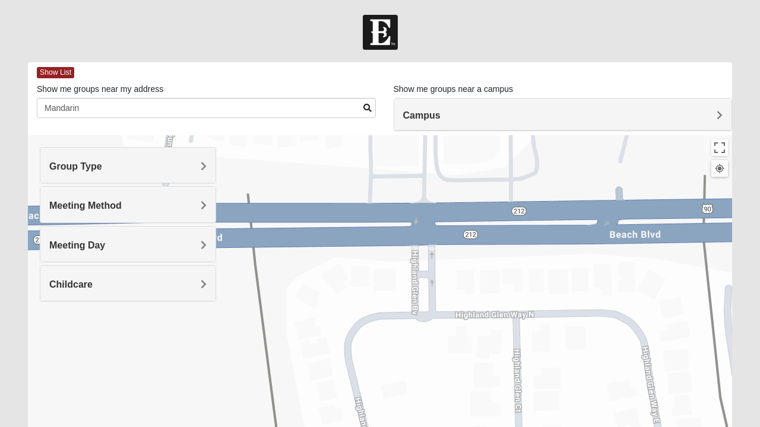
click at [450, 104] on div "Campus" at bounding box center [563, 115] width 338 height 32
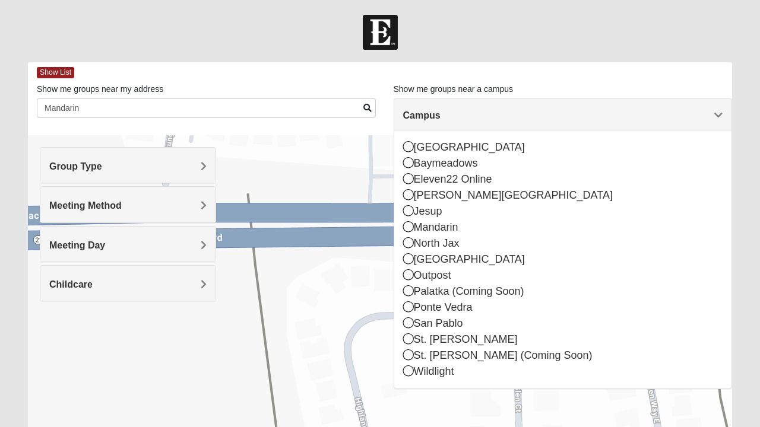
click at [408, 228] on icon at bounding box center [408, 226] width 11 height 11
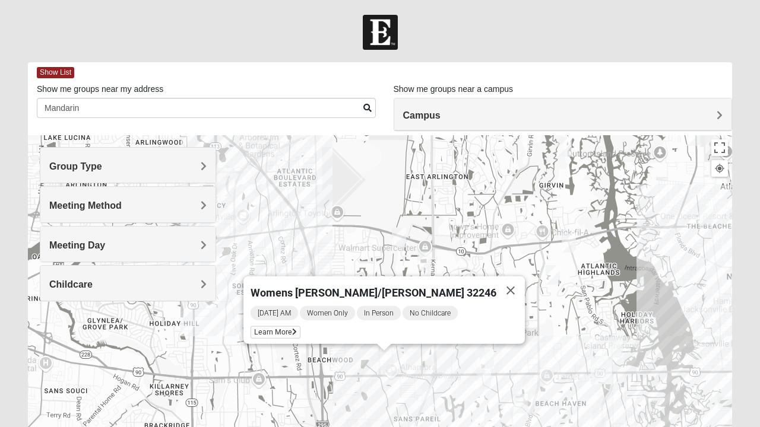
click at [157, 167] on h4 "Group Type" at bounding box center [127, 166] width 157 height 11
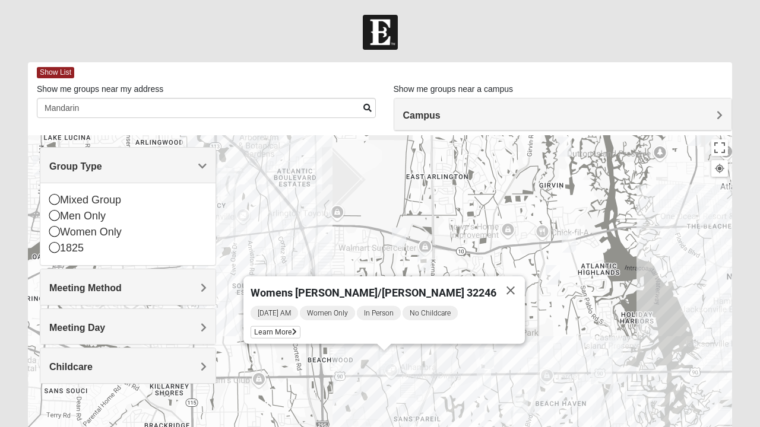
click at [62, 201] on div "Mixed Group" at bounding box center [127, 200] width 157 height 16
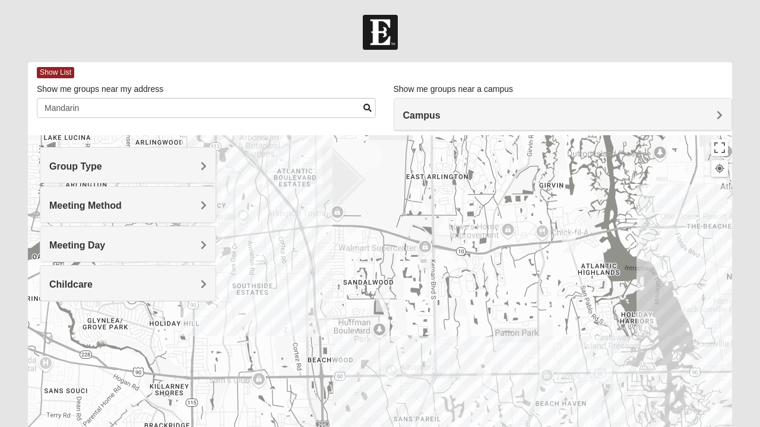
click at [100, 201] on span "Meeting Method" at bounding box center [85, 206] width 72 height 10
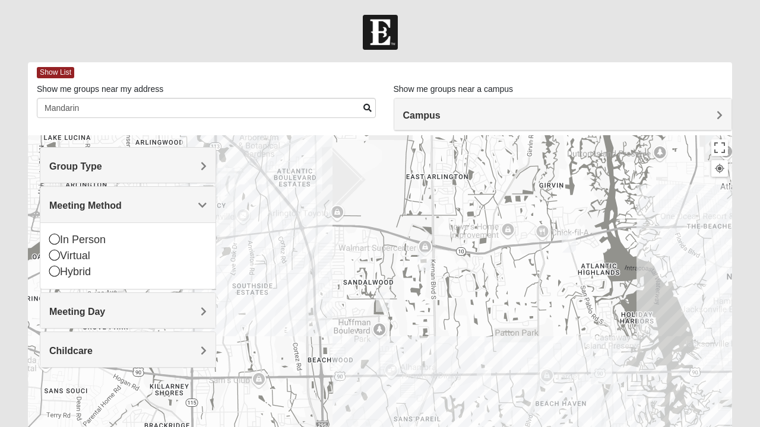
click at [54, 236] on icon at bounding box center [54, 239] width 11 height 11
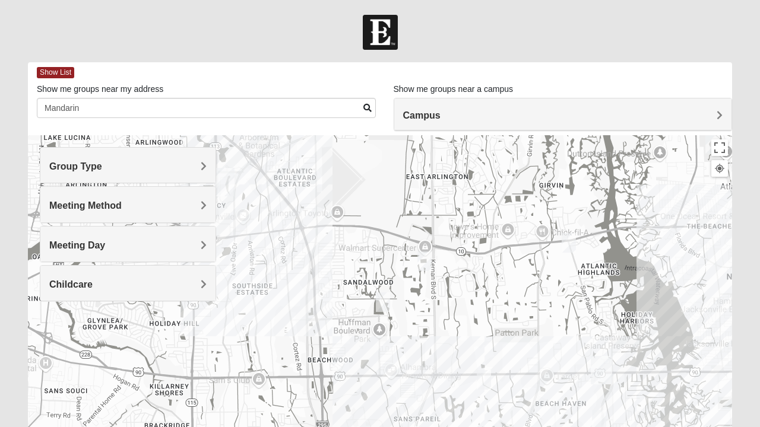
click at [93, 246] on span "Meeting Day" at bounding box center [77, 245] width 56 height 10
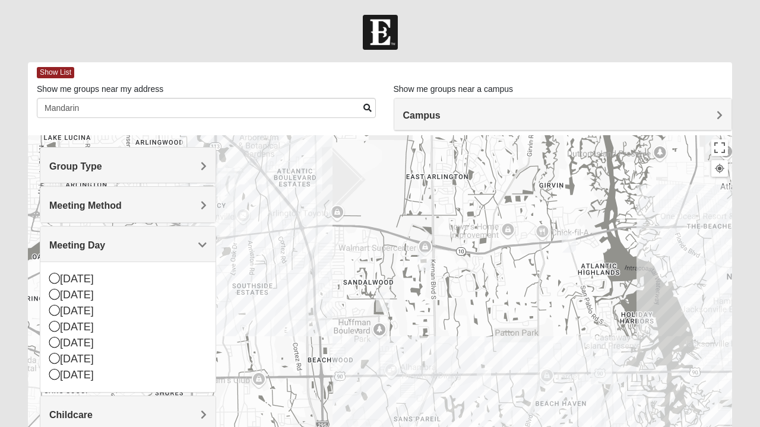
click at [51, 274] on icon at bounding box center [54, 278] width 11 height 11
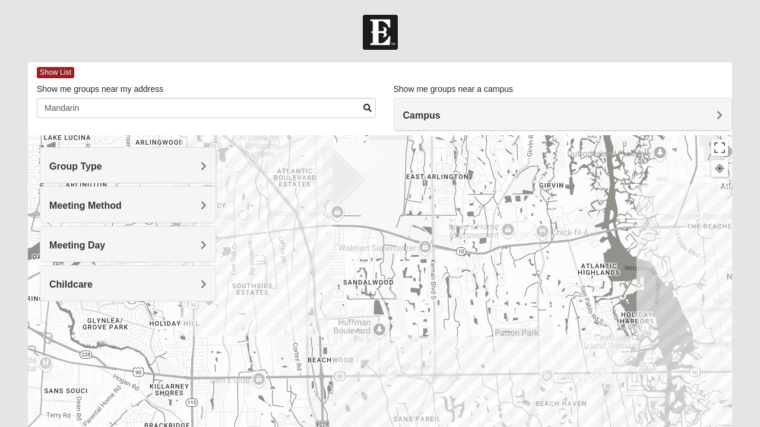
click at [456, 113] on h4 "Campus" at bounding box center [563, 115] width 320 height 11
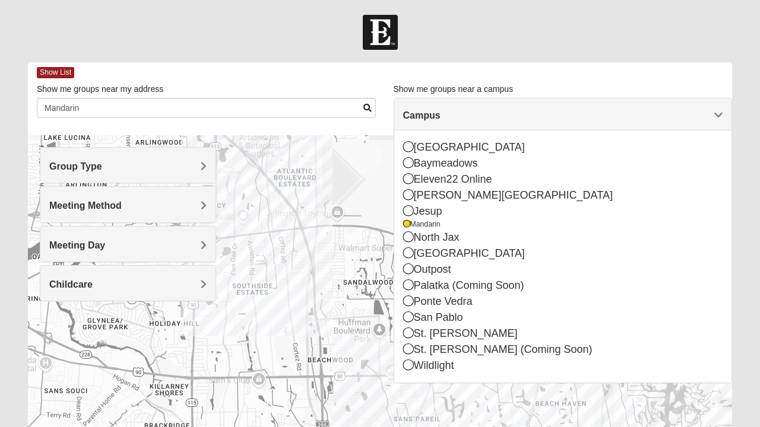
click at [589, 36] on div at bounding box center [380, 32] width 760 height 35
click at [605, 40] on div at bounding box center [380, 32] width 760 height 35
click at [265, 334] on div "To navigate, press the arrow keys." at bounding box center [380, 372] width 704 height 475
click at [368, 82] on div "Show List" at bounding box center [384, 72] width 695 height 21
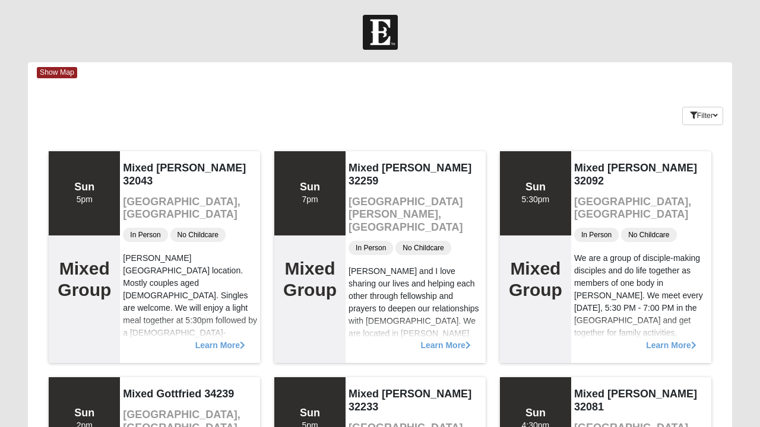
click at [57, 74] on span "Show Map" at bounding box center [57, 72] width 40 height 11
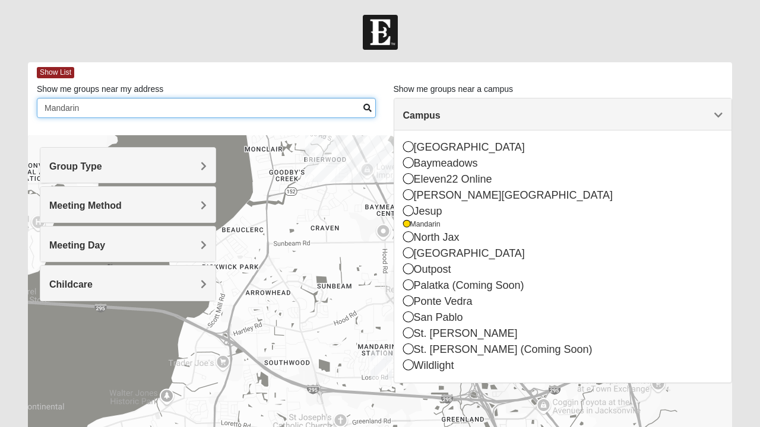
click at [362, 104] on input "Mandarin" at bounding box center [206, 108] width 339 height 20
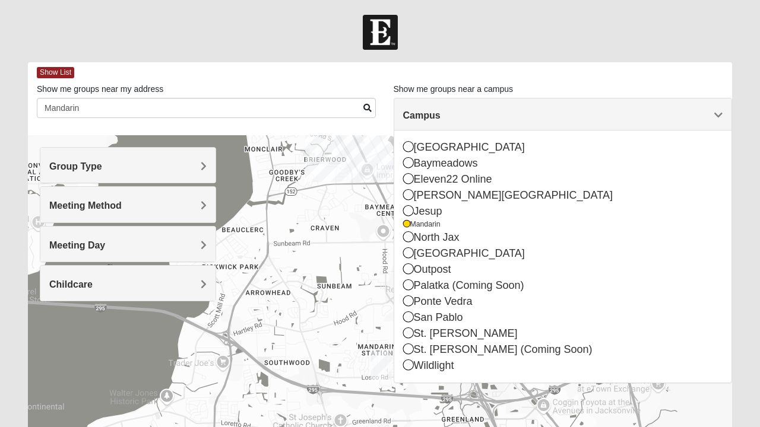
click at [531, 196] on div "[PERSON_NAME][GEOGRAPHIC_DATA]" at bounding box center [563, 196] width 320 height 16
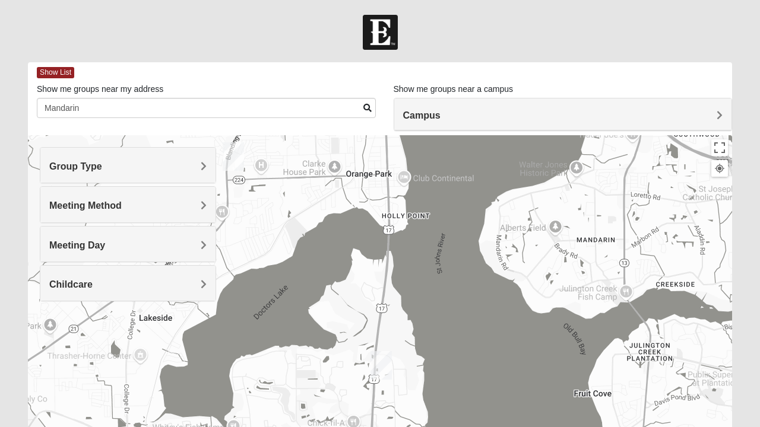
click at [147, 240] on h4 "Meeting Day" at bounding box center [127, 245] width 157 height 11
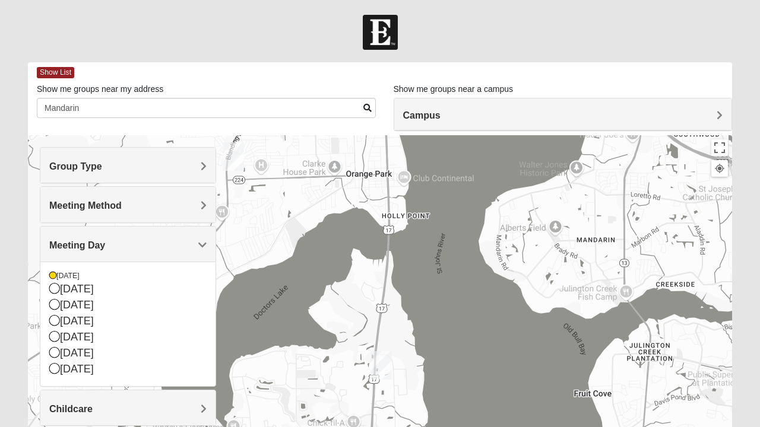
click at [60, 284] on div "[DATE]" at bounding box center [127, 289] width 157 height 16
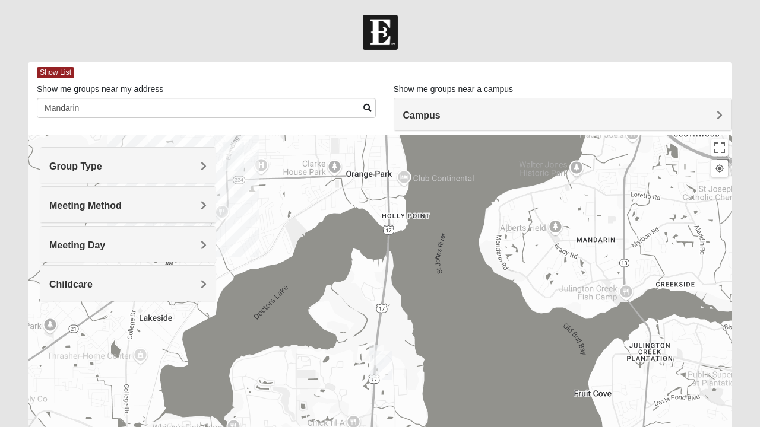
click at [105, 240] on span "Meeting Day" at bounding box center [77, 245] width 56 height 10
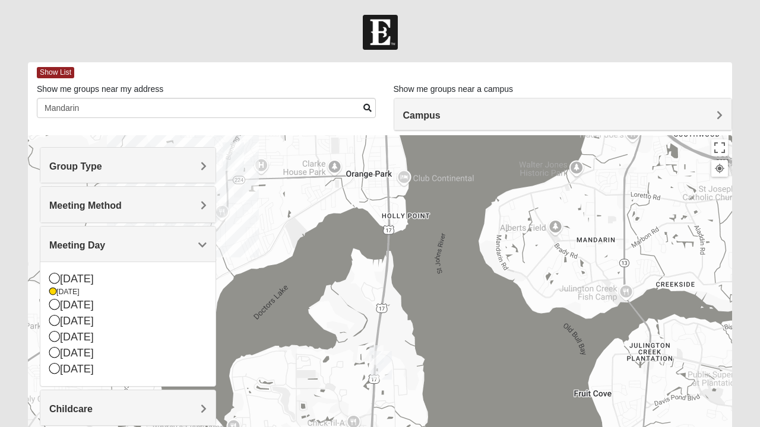
click at [63, 271] on div "[DATE]" at bounding box center [127, 279] width 157 height 16
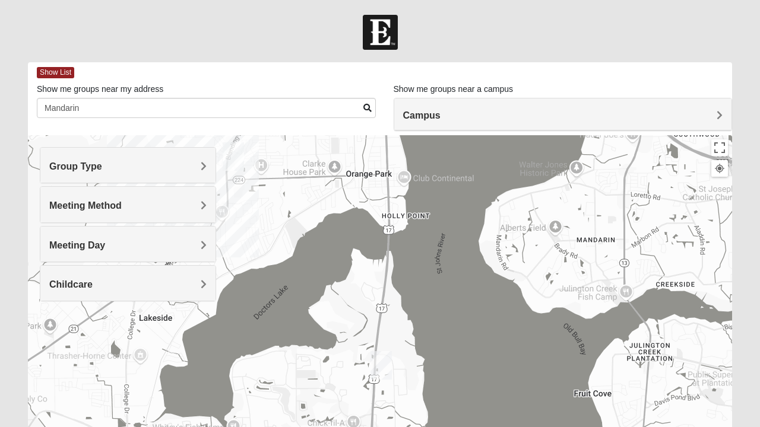
click at [191, 240] on h4 "Meeting Day" at bounding box center [127, 245] width 157 height 11
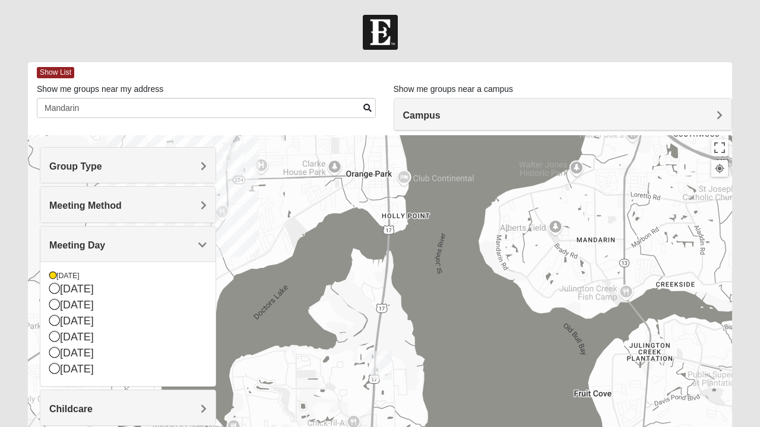
click at [56, 369] on icon at bounding box center [54, 368] width 11 height 11
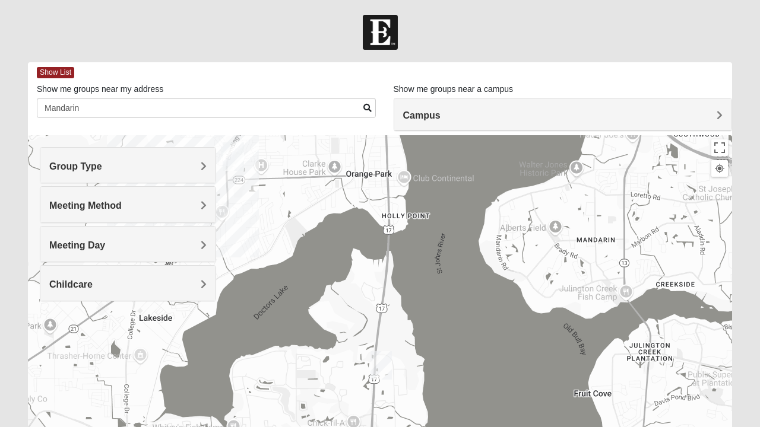
click at [522, 119] on h4 "Campus" at bounding box center [563, 115] width 320 height 11
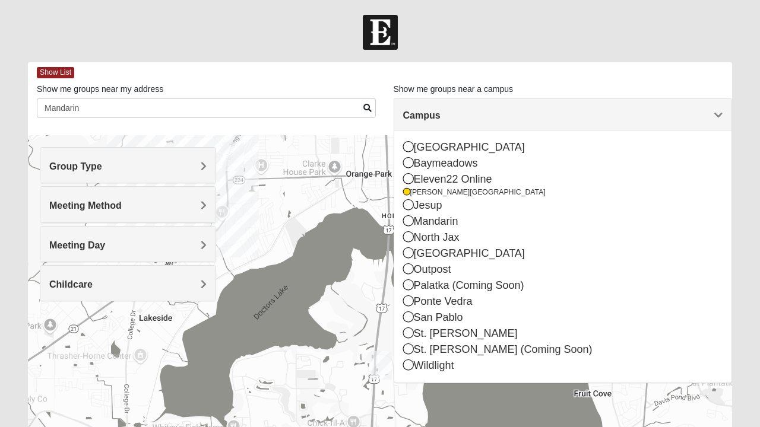
click at [601, 64] on div "Show List" at bounding box center [384, 72] width 695 height 21
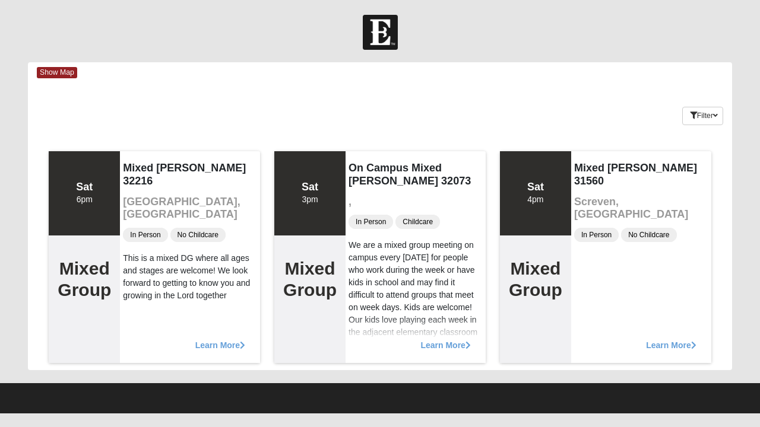
click at [63, 74] on span "Show Map" at bounding box center [57, 72] width 40 height 11
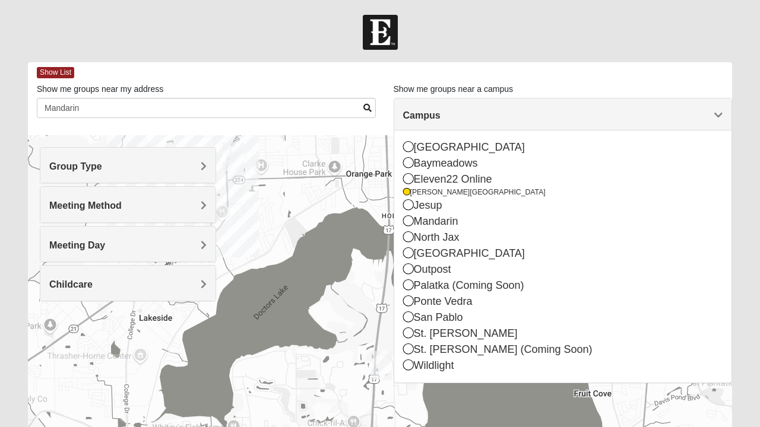
click at [61, 172] on div "Group Type" at bounding box center [127, 165] width 175 height 35
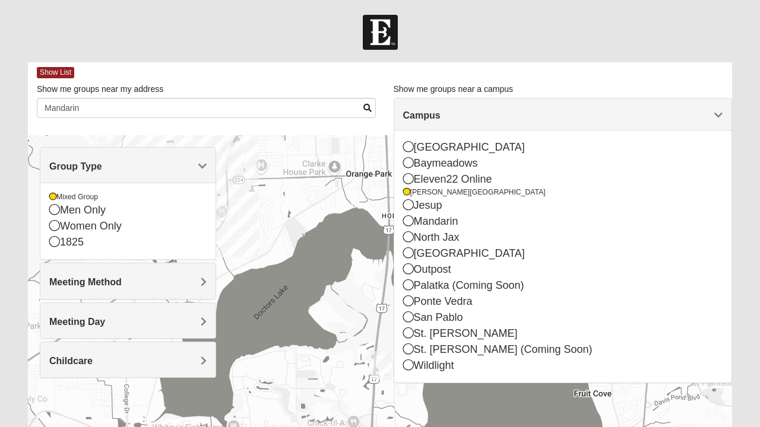
click at [53, 279] on span "Meeting Method" at bounding box center [85, 282] width 72 height 10
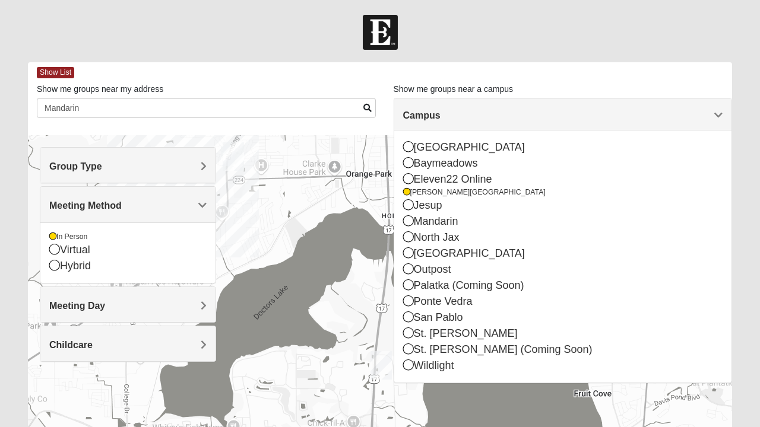
click at [56, 306] on span "Meeting Day" at bounding box center [77, 306] width 56 height 10
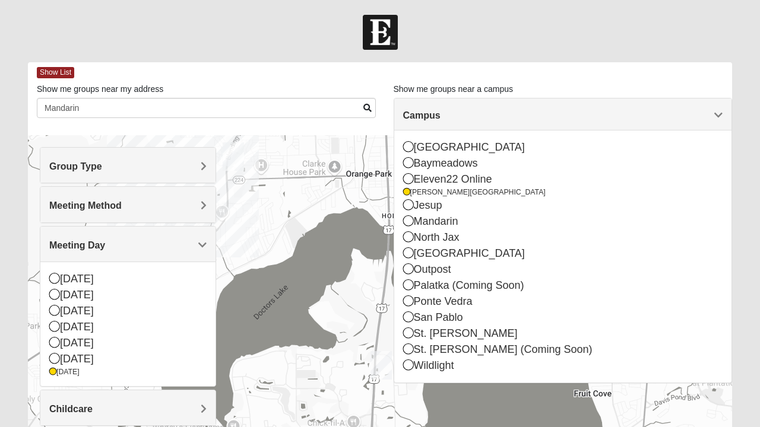
click at [55, 271] on div "[DATE]" at bounding box center [127, 279] width 157 height 16
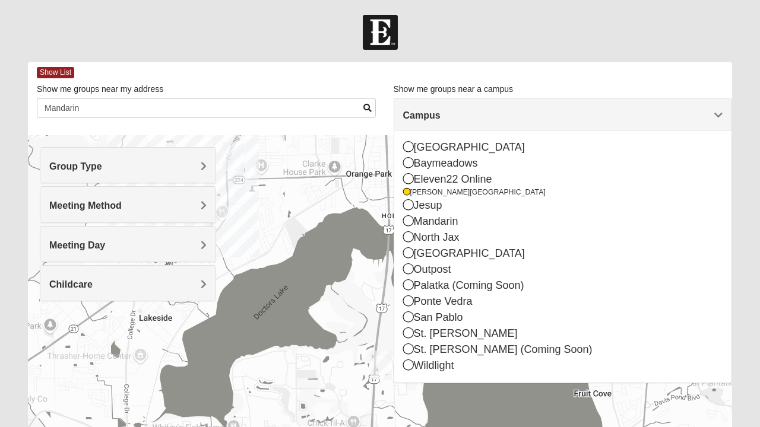
click at [275, 223] on div "To navigate, press the arrow keys." at bounding box center [380, 372] width 704 height 475
click at [408, 318] on icon at bounding box center [408, 317] width 11 height 11
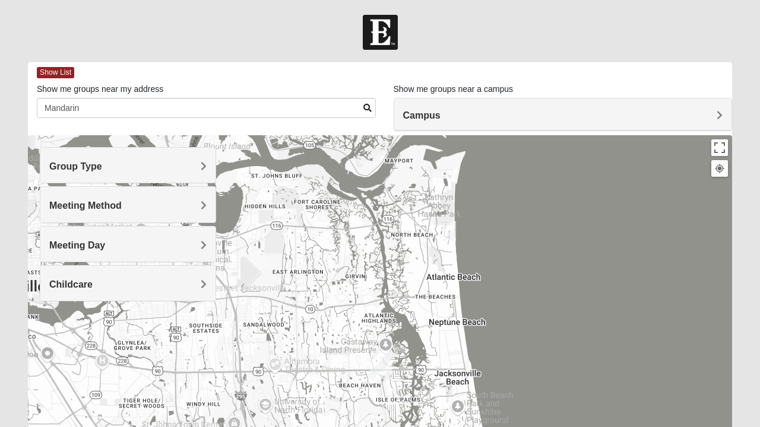
click at [364, 106] on span at bounding box center [367, 108] width 8 height 8
click at [365, 107] on span at bounding box center [367, 108] width 8 height 8
click at [139, 93] on label "Show me groups near my address" at bounding box center [100, 89] width 126 height 12
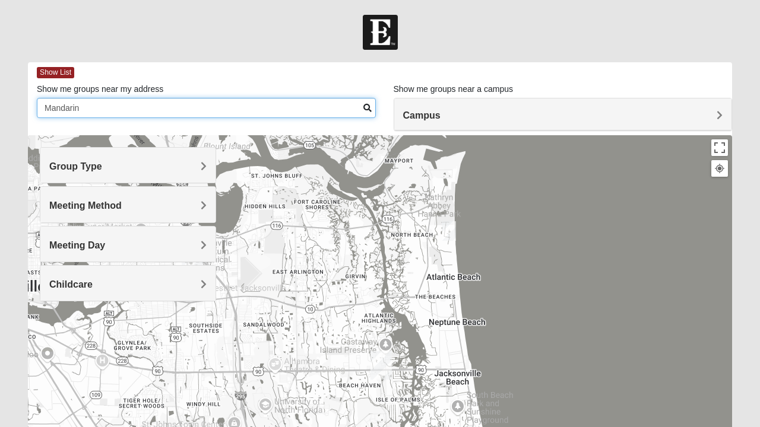
click at [139, 98] on input "Mandarin" at bounding box center [206, 108] width 339 height 20
click at [158, 105] on input "Mandarin" at bounding box center [206, 108] width 339 height 20
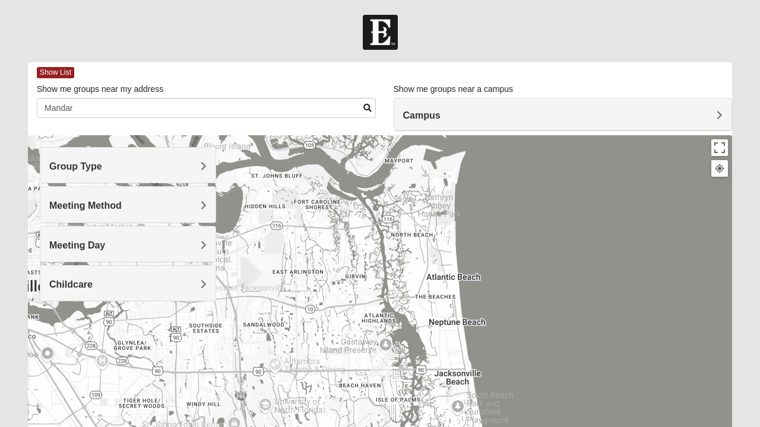
click at [668, 119] on h4 "Campus" at bounding box center [563, 115] width 320 height 11
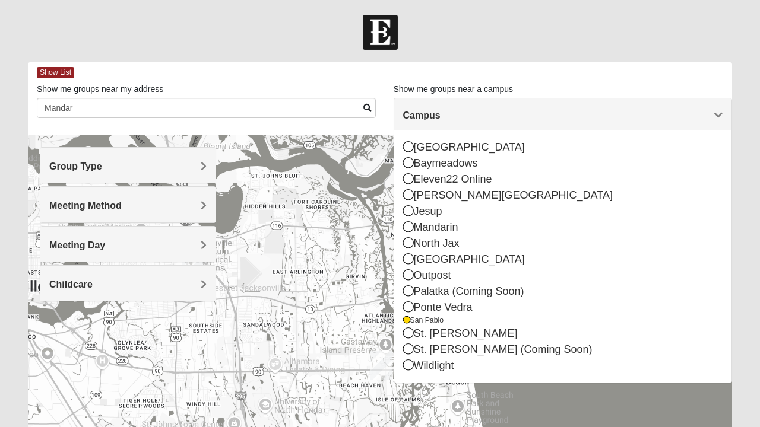
click at [680, 310] on div "Ponte Vedra" at bounding box center [563, 308] width 320 height 16
click at [685, 307] on div "Ponte Vedra" at bounding box center [563, 308] width 320 height 16
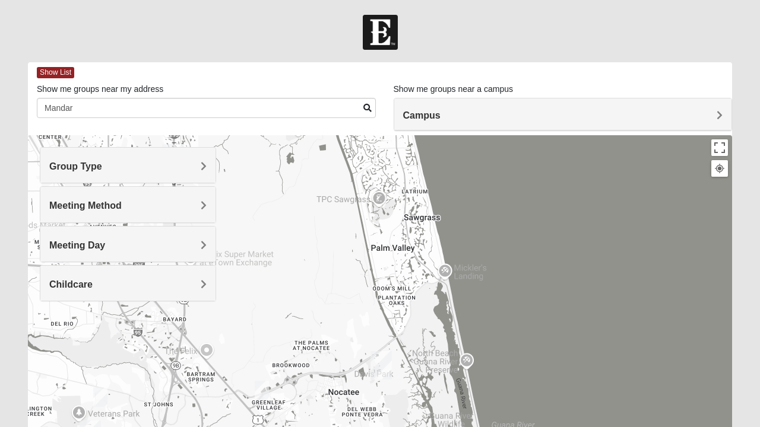
click at [650, 128] on div "Campus" at bounding box center [563, 115] width 338 height 32
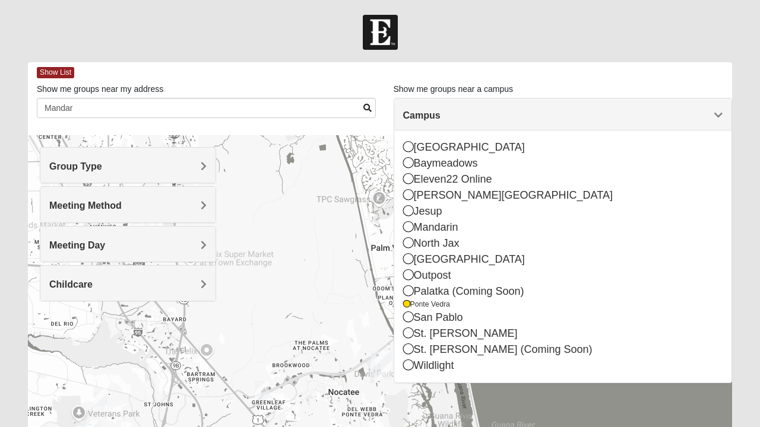
click at [411, 317] on icon at bounding box center [408, 317] width 11 height 11
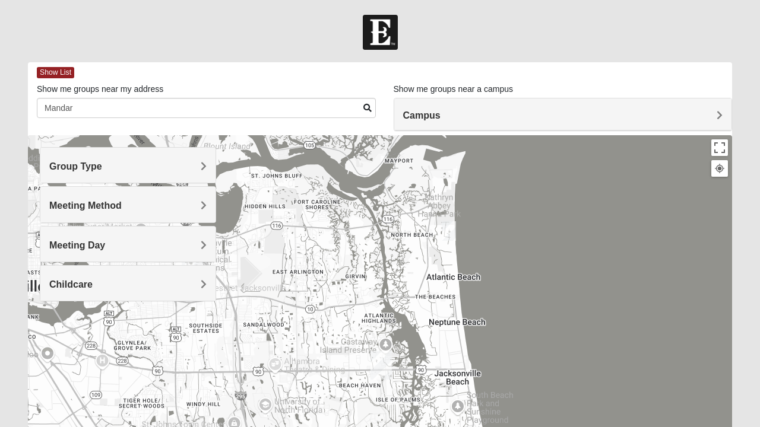
click at [184, 164] on h4 "Group Type" at bounding box center [127, 166] width 157 height 11
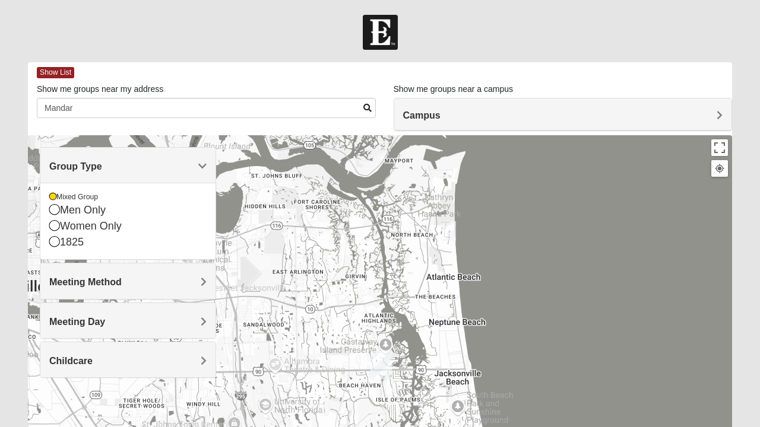
click at [150, 281] on h4 "Meeting Method" at bounding box center [127, 282] width 157 height 11
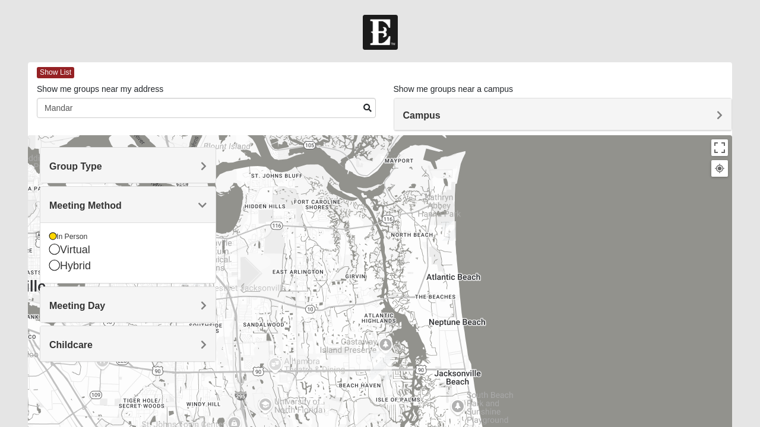
click at [163, 304] on h4 "Meeting Day" at bounding box center [127, 305] width 157 height 11
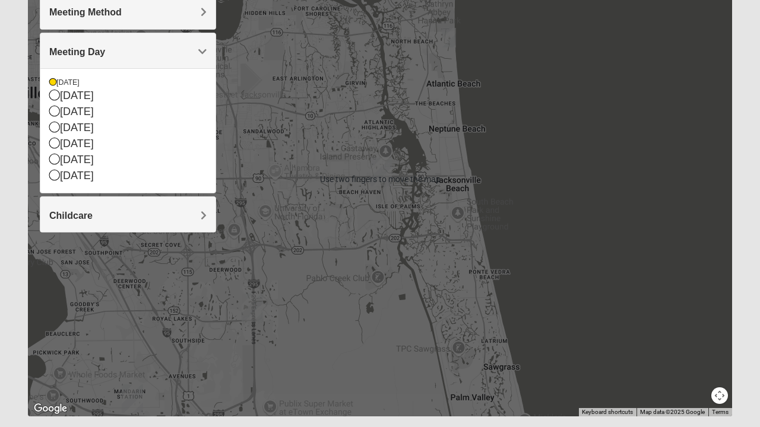
scroll to position [199, 0]
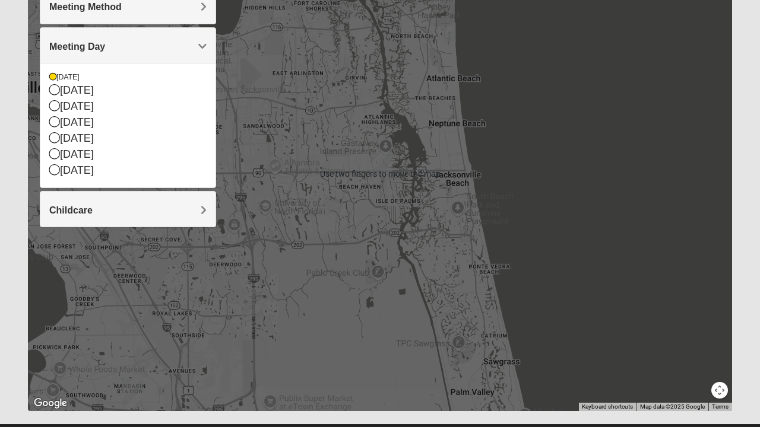
click at [376, 160] on img "San Pablo" at bounding box center [381, 167] width 31 height 38
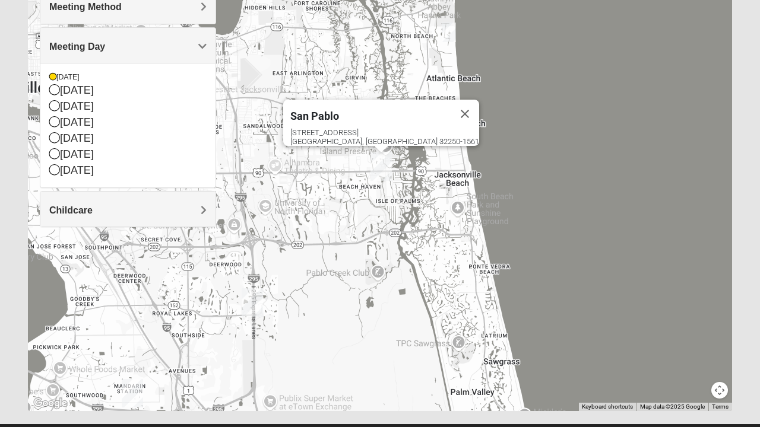
click at [378, 119] on div "San Pablo" at bounding box center [370, 114] width 160 height 28
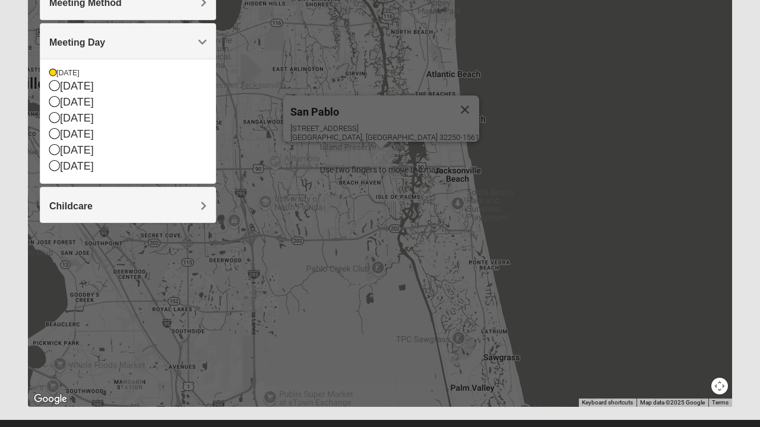
scroll to position [0, 0]
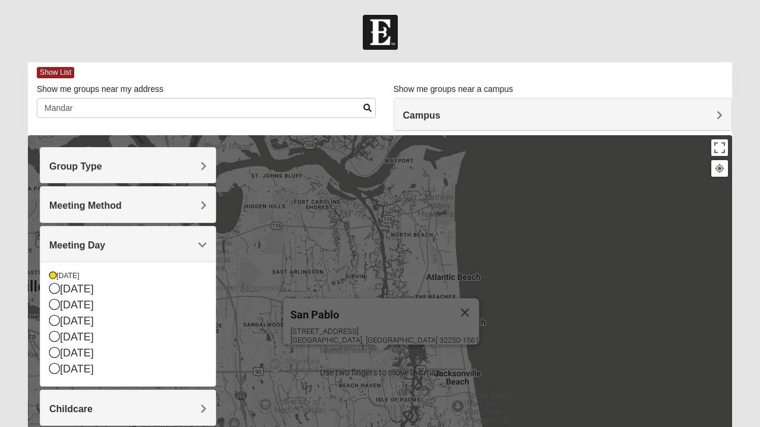
click at [367, 108] on span at bounding box center [367, 108] width 8 height 8
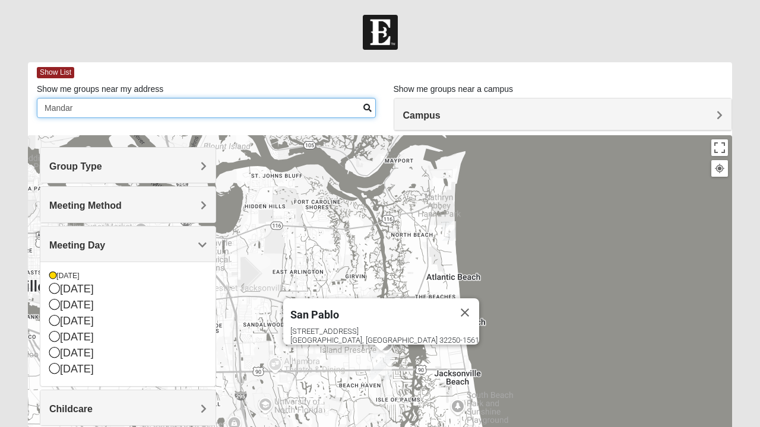
click at [359, 105] on input "Mandar" at bounding box center [206, 108] width 339 height 20
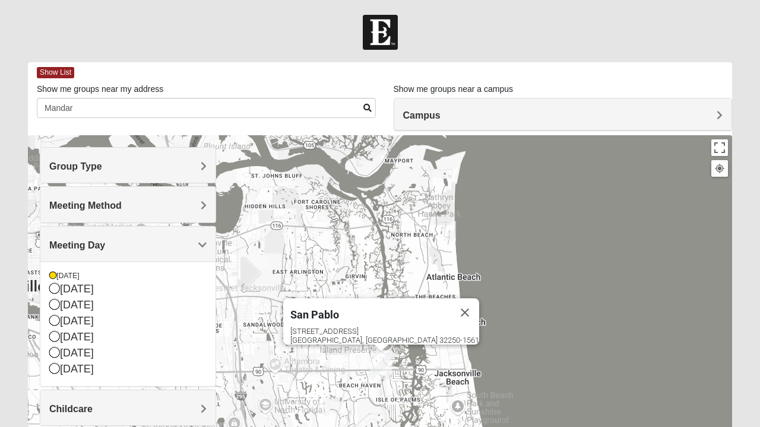
click at [313, 191] on div "[GEOGRAPHIC_DATA] [STREET_ADDRESS]" at bounding box center [380, 372] width 704 height 475
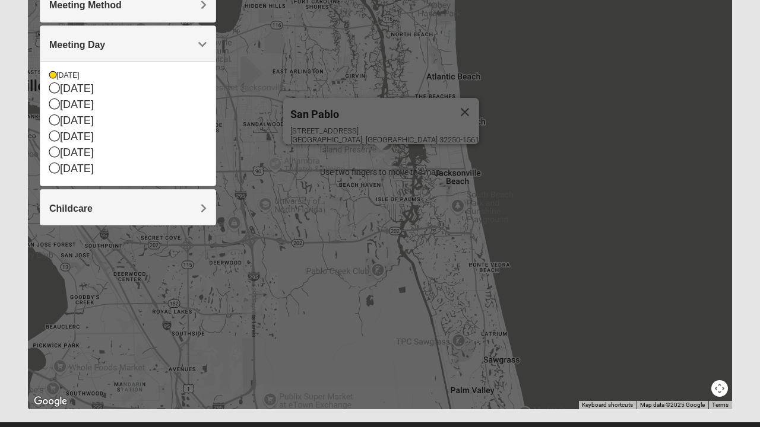
scroll to position [209, 0]
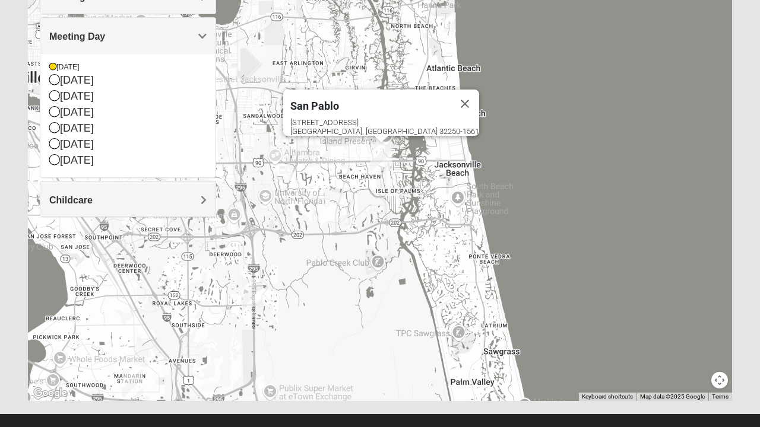
click at [294, 241] on div "[GEOGRAPHIC_DATA] [STREET_ADDRESS]" at bounding box center [380, 163] width 704 height 475
click at [255, 284] on img "Baymeadows" at bounding box center [252, 293] width 31 height 38
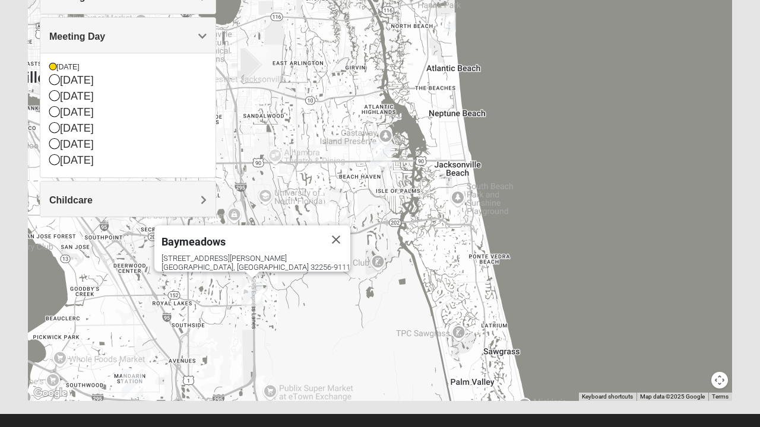
click at [242, 254] on div "[STREET_ADDRESS][PERSON_NAME]" at bounding box center [255, 263] width 189 height 18
click at [377, 154] on img "San Pablo" at bounding box center [381, 157] width 31 height 38
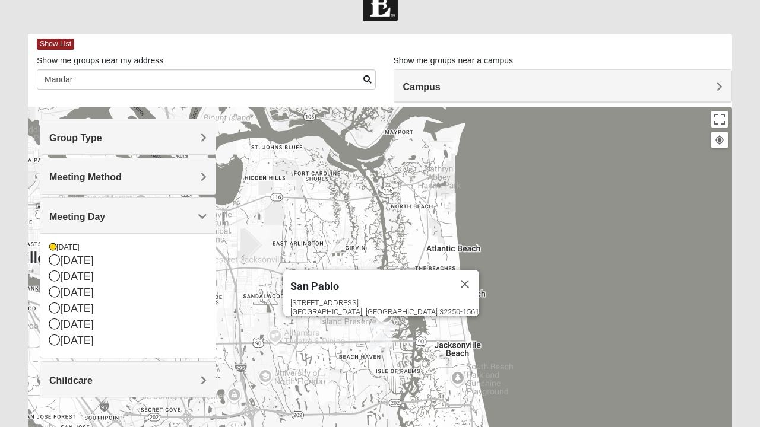
scroll to position [28, 0]
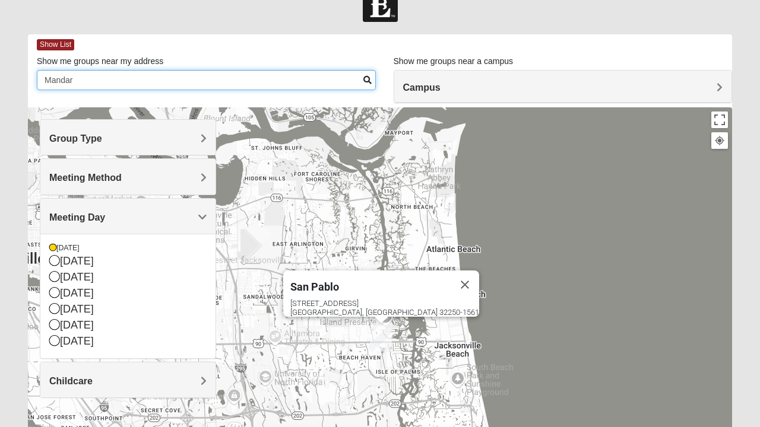
click at [112, 80] on input "Mandar" at bounding box center [206, 80] width 339 height 20
type input "Mandarin"
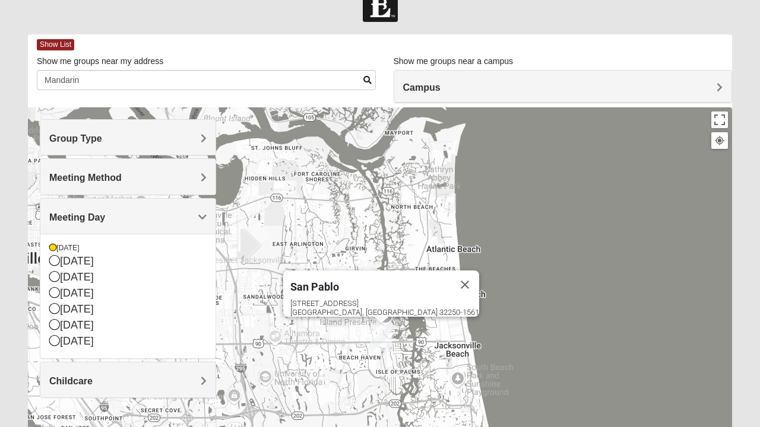
click at [366, 80] on span at bounding box center [367, 80] width 8 height 8
click at [450, 280] on button "Close" at bounding box center [464, 285] width 28 height 28
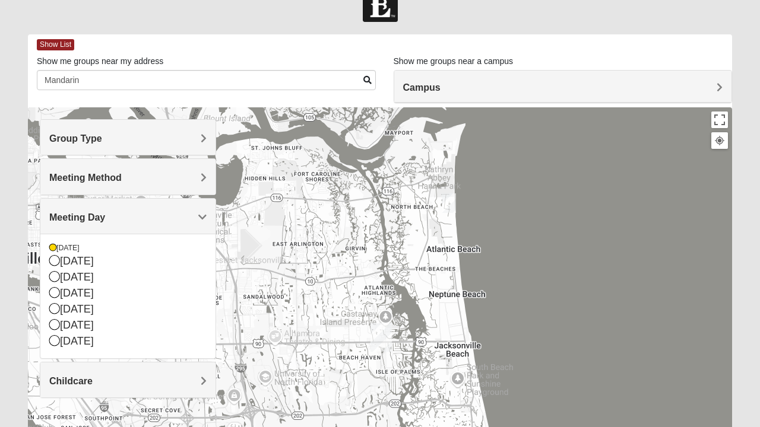
click at [440, 90] on span "Campus" at bounding box center [421, 87] width 37 height 10
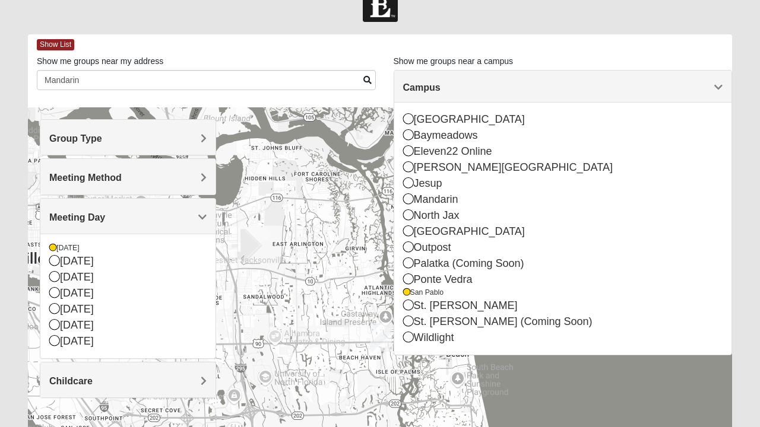
click at [425, 294] on div "San Pablo" at bounding box center [563, 293] width 320 height 10
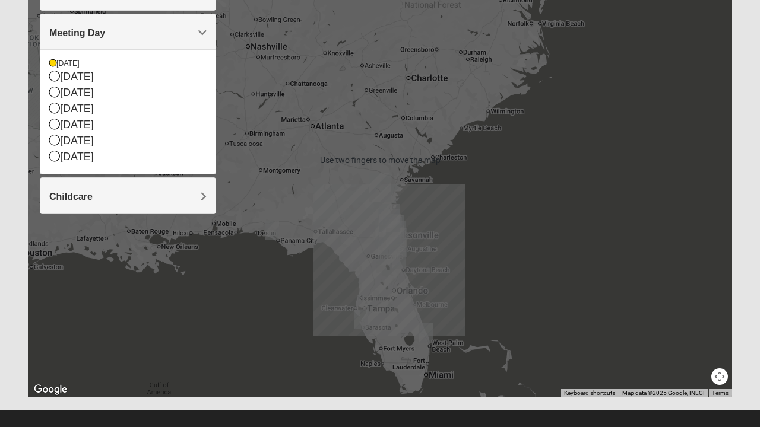
scroll to position [214, 0]
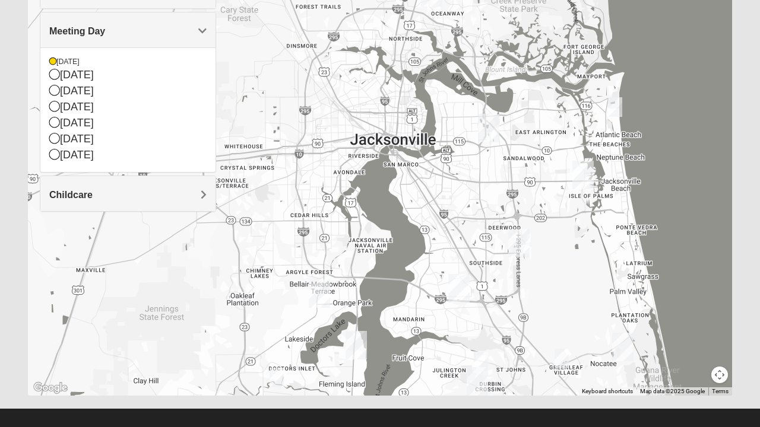
click at [459, 281] on img "Mandarin" at bounding box center [458, 288] width 31 height 38
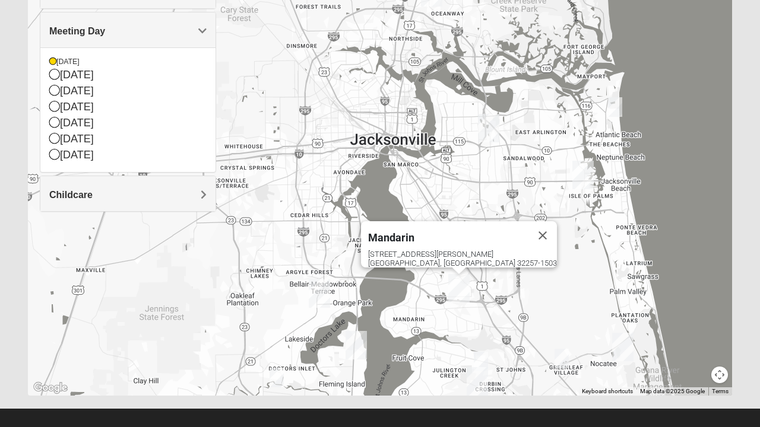
click at [524, 239] on img "Baymeadows" at bounding box center [518, 243] width 31 height 38
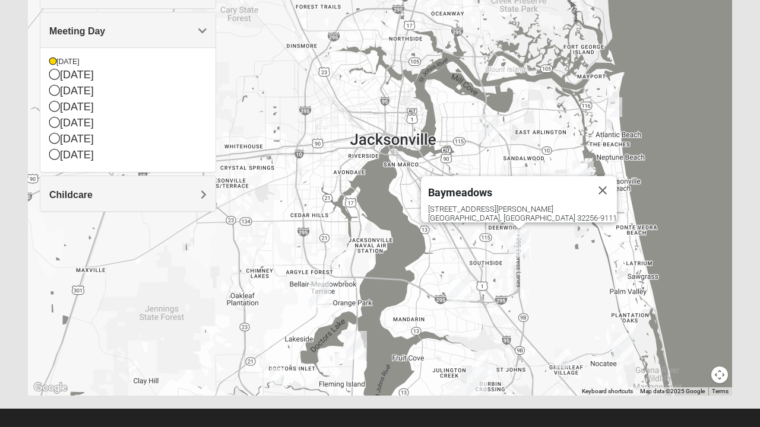
click at [585, 172] on img "San Pablo" at bounding box center [582, 175] width 31 height 38
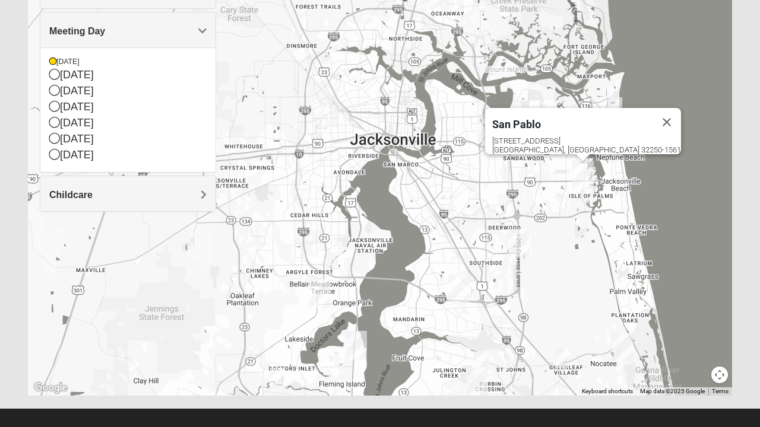
click at [487, 132] on img "Arlington" at bounding box center [488, 128] width 31 height 38
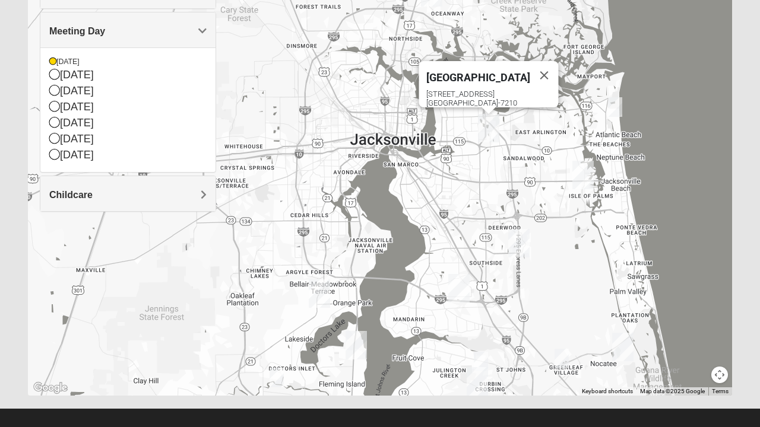
click at [324, 290] on img "Orange Park" at bounding box center [319, 294] width 31 height 38
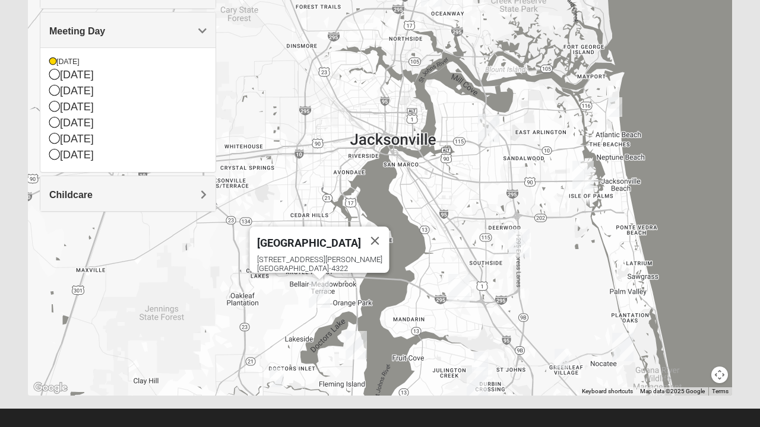
click at [359, 346] on img "Fleming Island" at bounding box center [356, 345] width 31 height 38
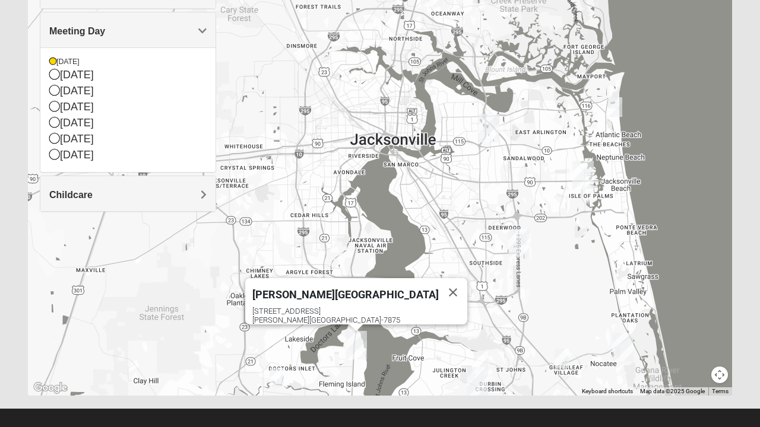
click at [56, 63] on div "[DATE]" at bounding box center [127, 62] width 157 height 10
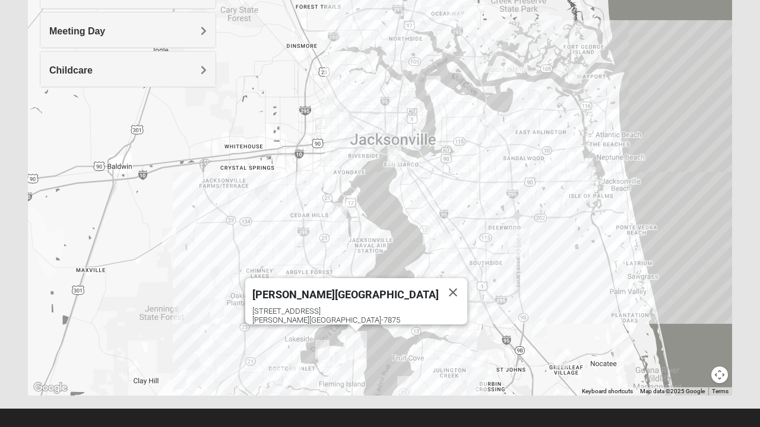
click at [431, 237] on img "Mixed Roulette 32217" at bounding box center [430, 235] width 24 height 29
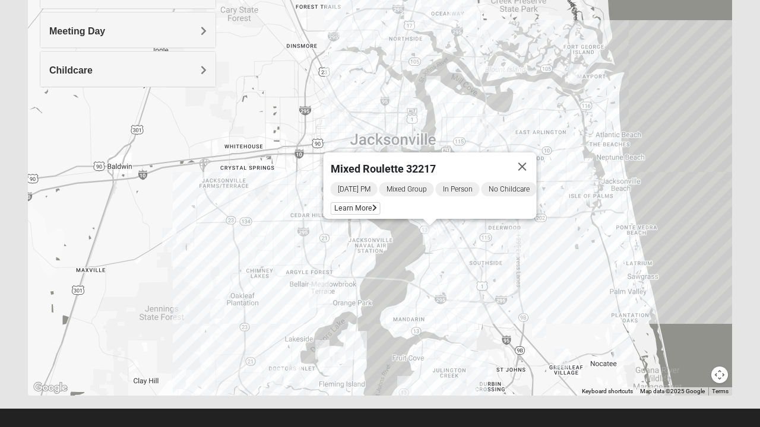
click at [405, 249] on div "Mixed Roulette 32217 [DATE] PM Mixed Group In Person No Childcare Learn More" at bounding box center [380, 158] width 704 height 475
click at [452, 244] on img "Mixed Mincheva 32257" at bounding box center [451, 243] width 24 height 29
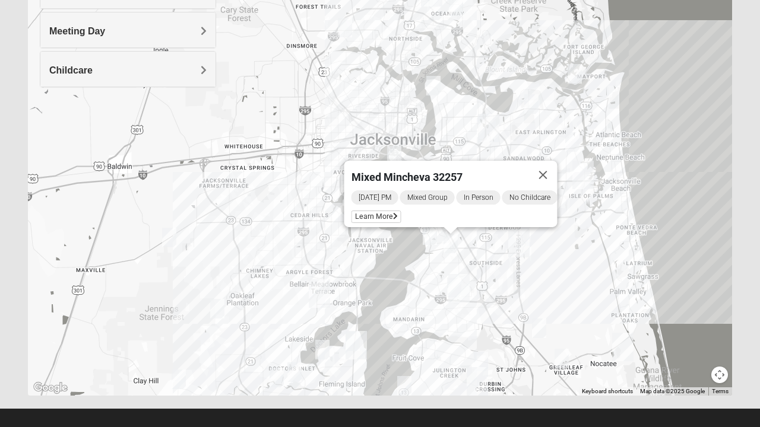
click at [322, 347] on img "Mixed Sims 32003" at bounding box center [322, 349] width 24 height 29
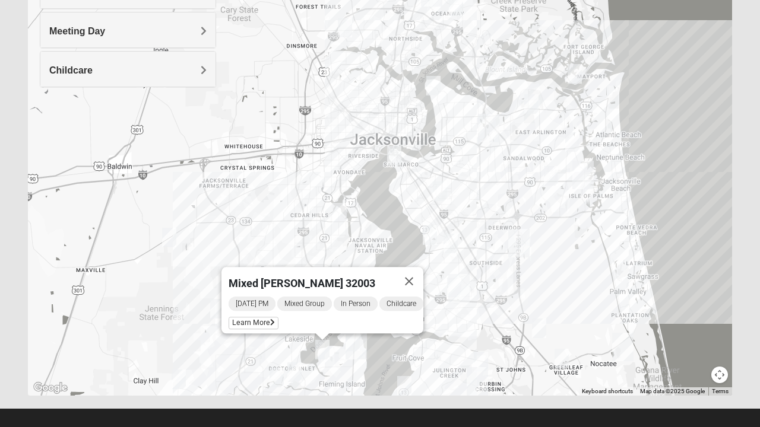
click at [392, 154] on img "Mixed Thompson 32207" at bounding box center [394, 155] width 24 height 29
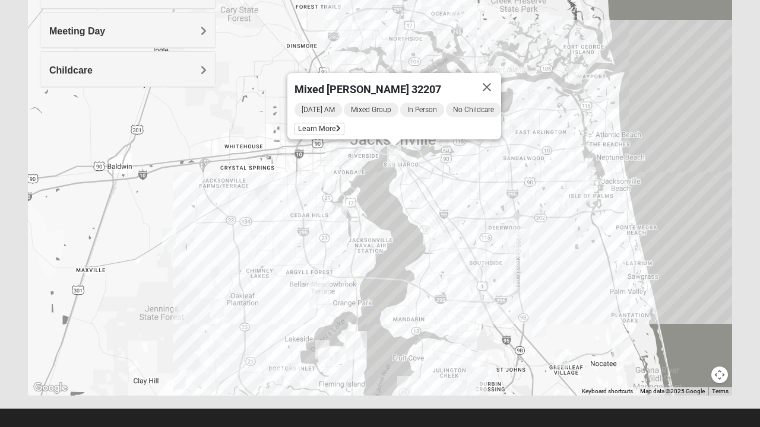
click at [339, 209] on img "Mixed Harrison 32210" at bounding box center [340, 212] width 24 height 29
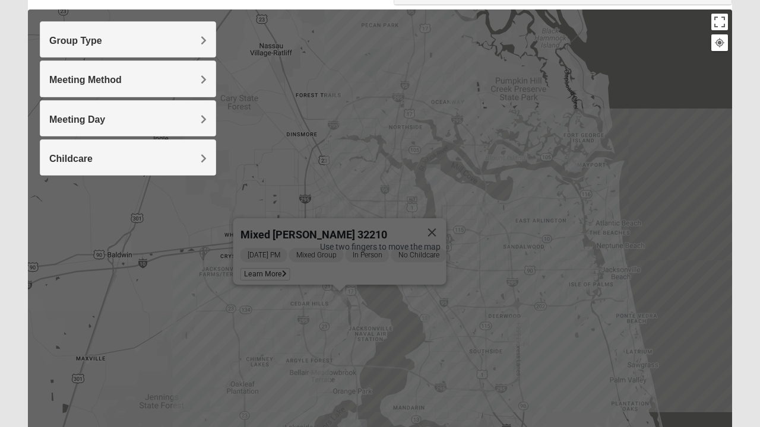
scroll to position [125, 0]
click at [197, 119] on h4 "Meeting Day" at bounding box center [127, 120] width 157 height 11
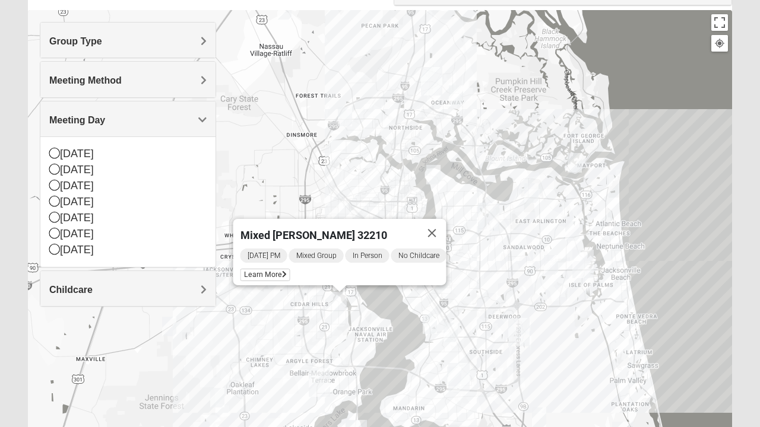
click at [93, 153] on div "[DATE]" at bounding box center [127, 154] width 157 height 16
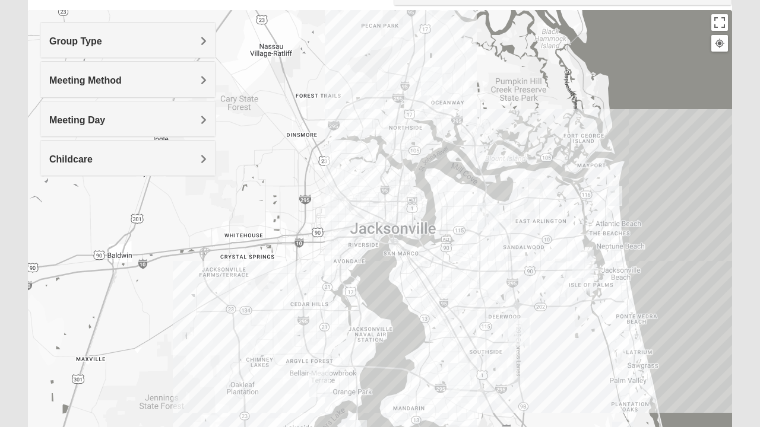
click at [612, 192] on img "Mixed Lammie 32233" at bounding box center [615, 196] width 24 height 29
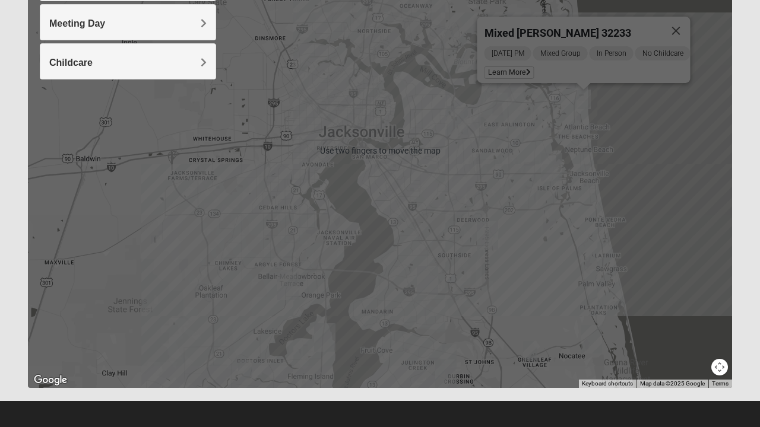
scroll to position [226, 0]
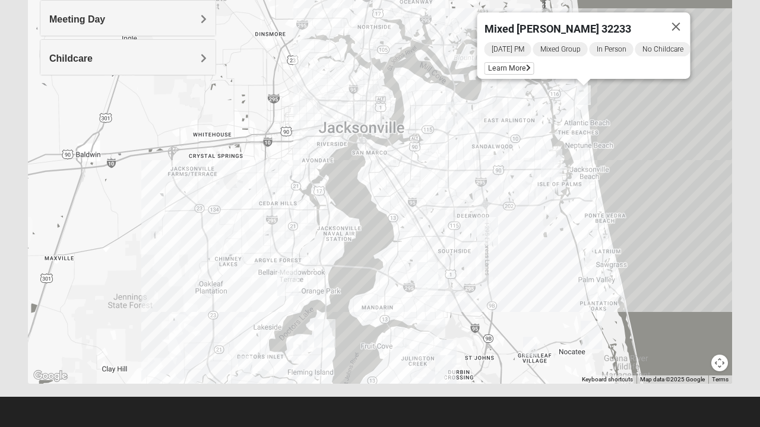
click at [451, 345] on img "Mixed Chung 32259" at bounding box center [449, 349] width 24 height 29
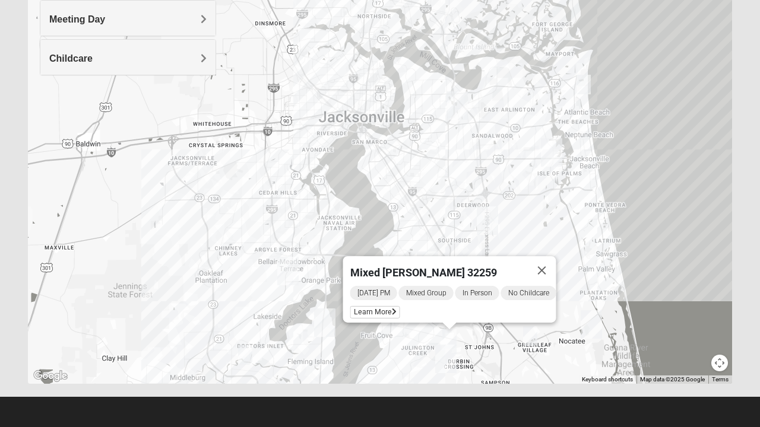
click at [382, 307] on span "Learn More" at bounding box center [375, 312] width 50 height 12
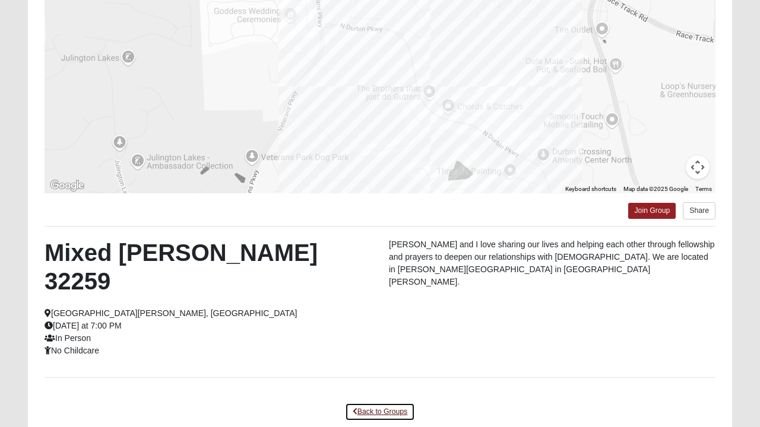
click at [402, 403] on link "Back to Groups" at bounding box center [380, 412] width 70 height 18
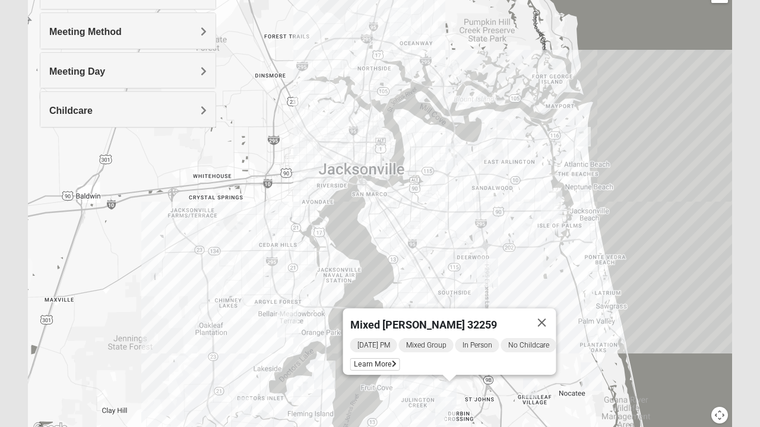
click at [249, 405] on img "Mixed Widergren 32043" at bounding box center [245, 407] width 24 height 29
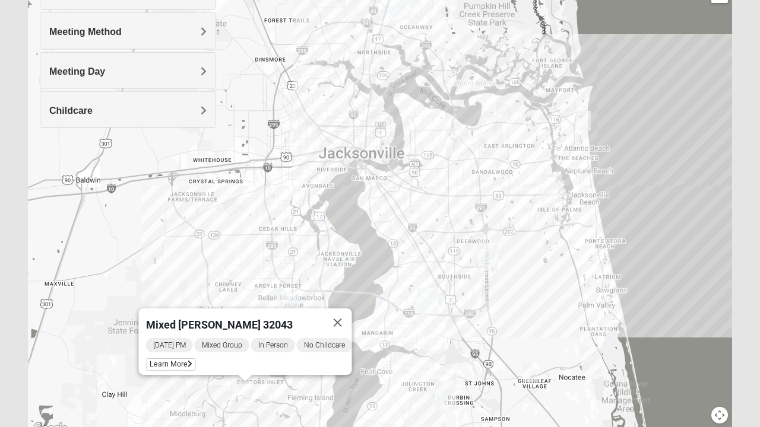
click at [169, 358] on span "Learn More" at bounding box center [171, 364] width 50 height 12
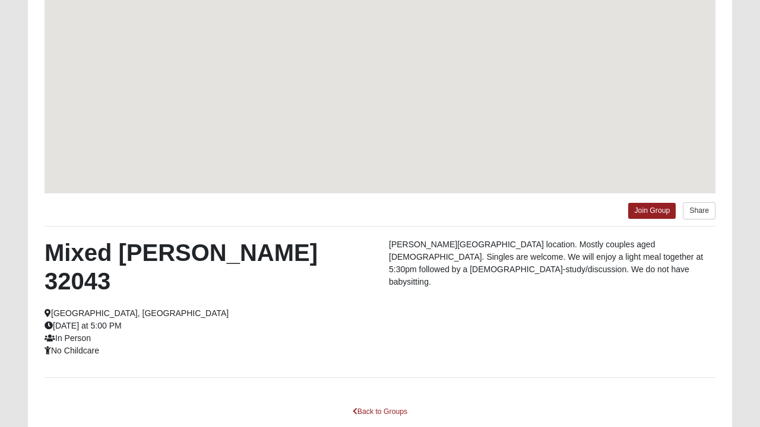
scroll to position [122, 0]
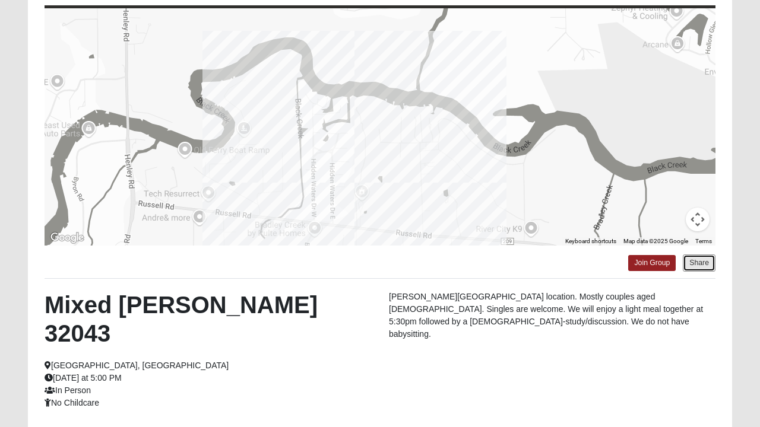
click at [699, 266] on button "Share" at bounding box center [698, 263] width 33 height 17
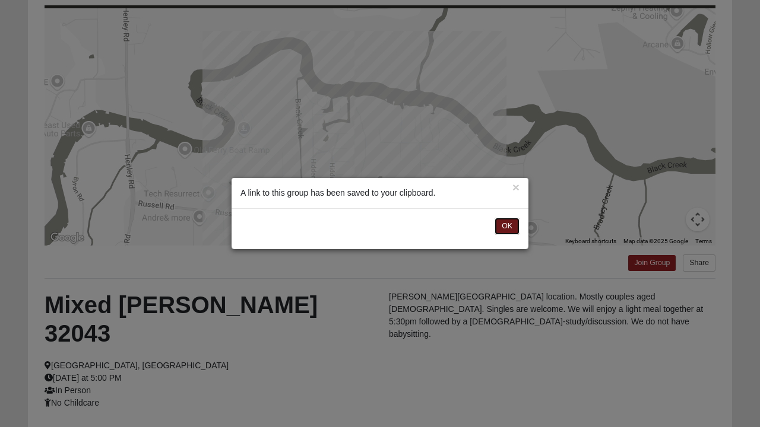
click at [506, 226] on button "OK" at bounding box center [506, 226] width 25 height 17
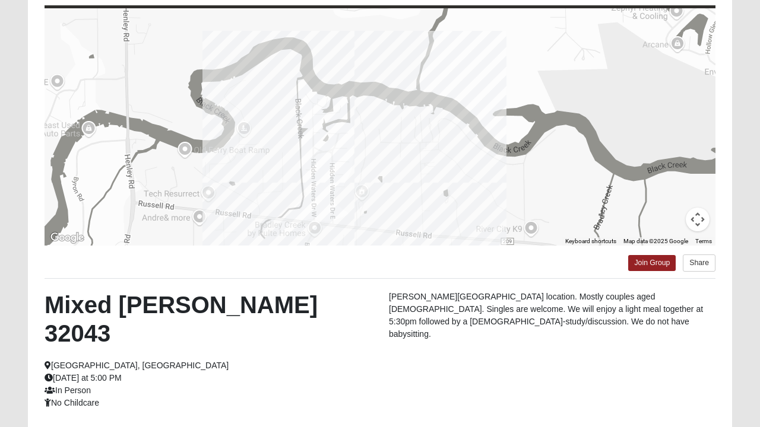
click at [294, 196] on div at bounding box center [380, 126] width 671 height 237
click at [575, 232] on div at bounding box center [380, 126] width 671 height 237
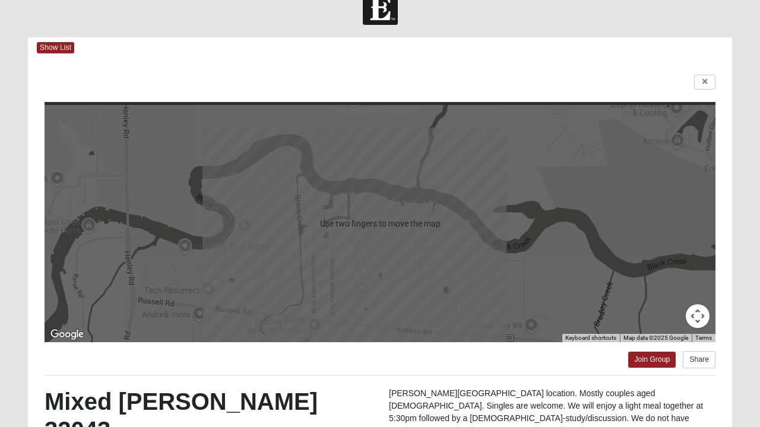
scroll to position [25, 0]
click at [705, 86] on link at bounding box center [704, 82] width 21 height 15
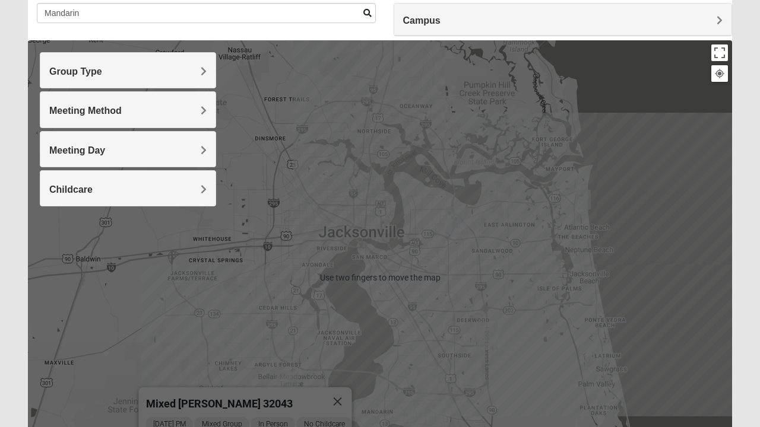
scroll to position [96, 0]
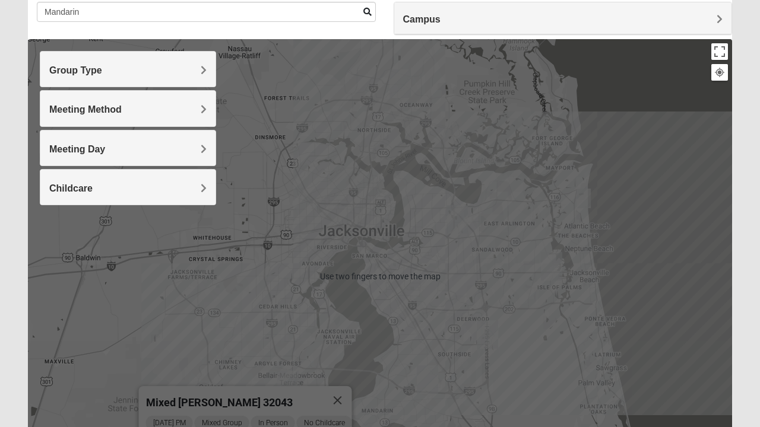
click at [195, 74] on h4 "Group Type" at bounding box center [127, 70] width 157 height 11
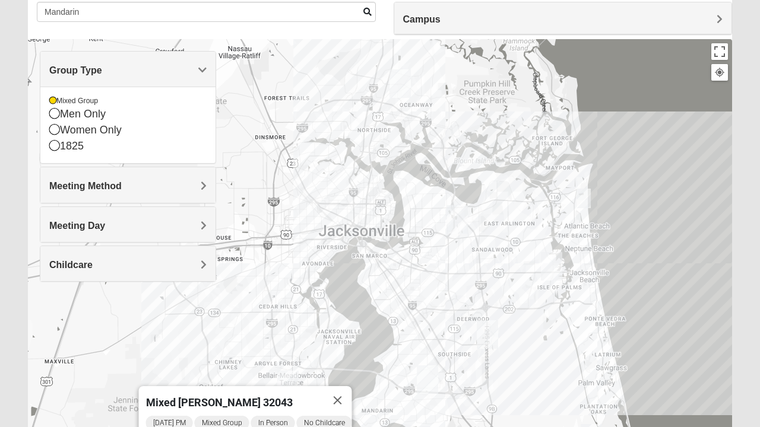
click at [155, 188] on h4 "Meeting Method" at bounding box center [127, 185] width 157 height 11
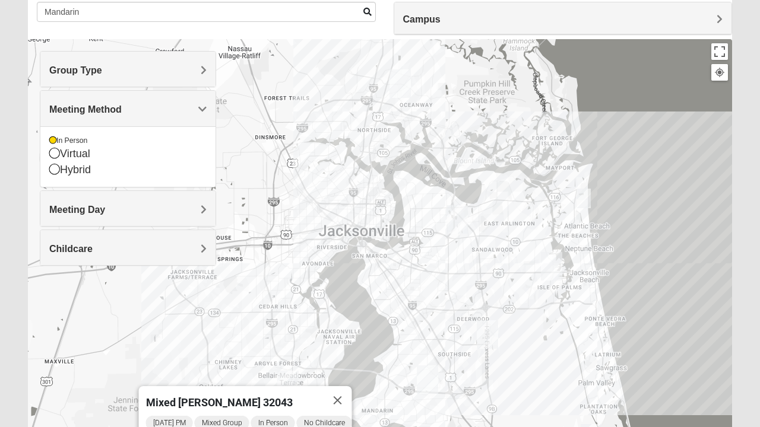
click at [157, 207] on h4 "Meeting Day" at bounding box center [127, 209] width 157 height 11
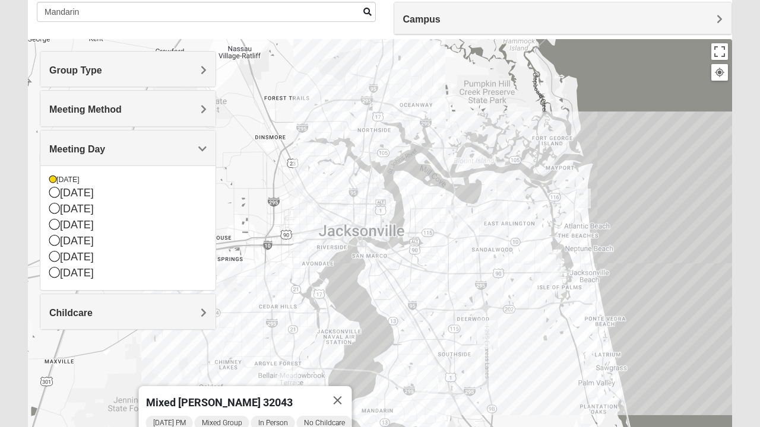
click at [255, 237] on div "Mixed [PERSON_NAME] 32043 [DATE] PM Mixed Group In Person No Childcare Learn Mo…" at bounding box center [380, 276] width 704 height 475
click at [342, 393] on button "Close" at bounding box center [337, 400] width 28 height 28
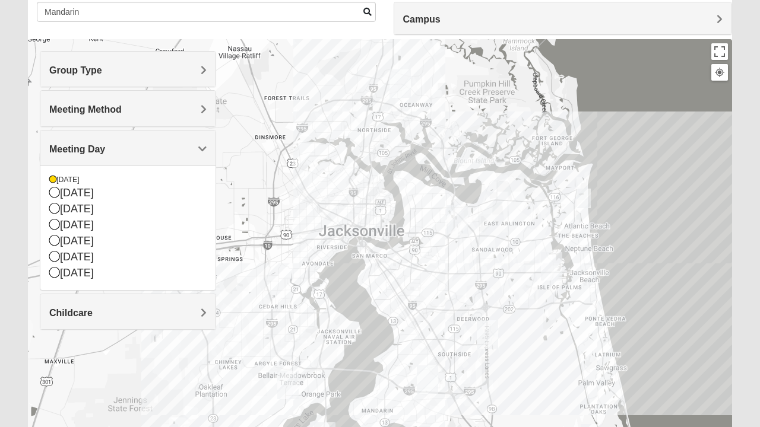
click at [82, 176] on div "[DATE]" at bounding box center [127, 180] width 157 height 10
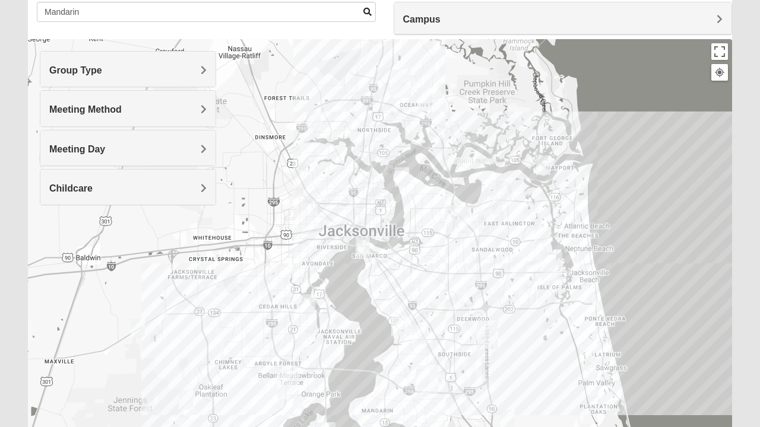
click at [308, 300] on img "Mixed Harrison 32210" at bounding box center [308, 304] width 24 height 29
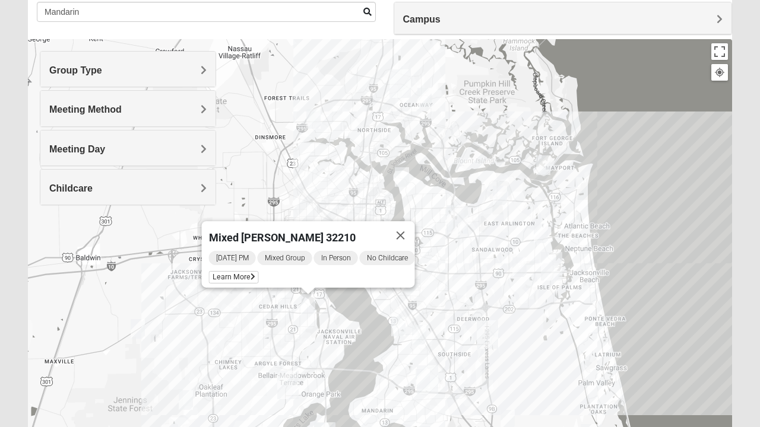
click at [407, 228] on button "Close" at bounding box center [400, 235] width 28 height 28
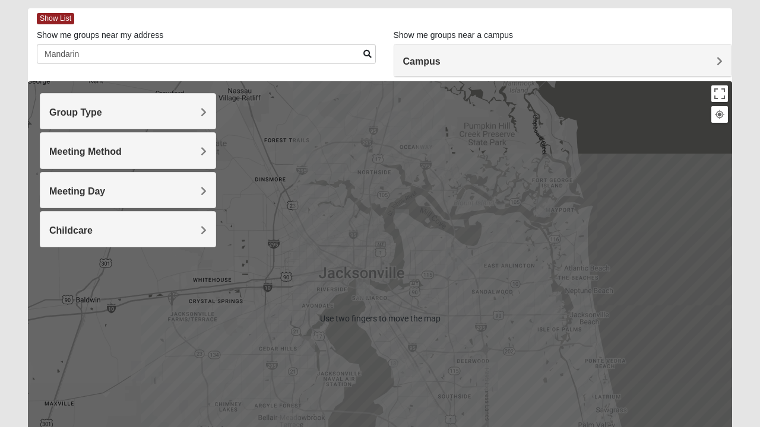
scroll to position [51, 0]
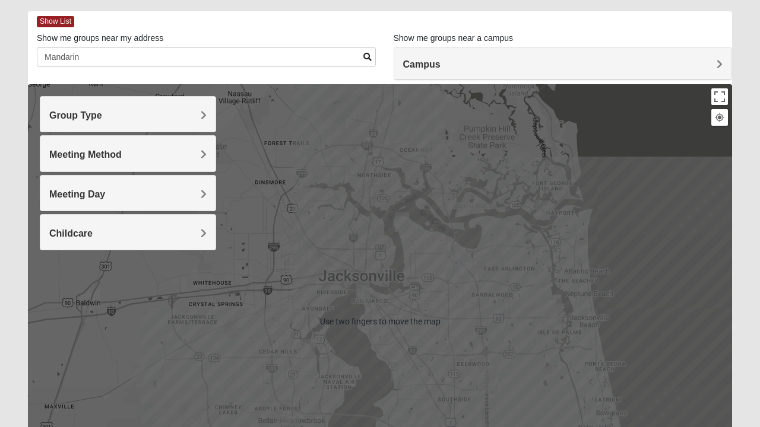
click at [150, 196] on h4 "Meeting Day" at bounding box center [127, 194] width 157 height 11
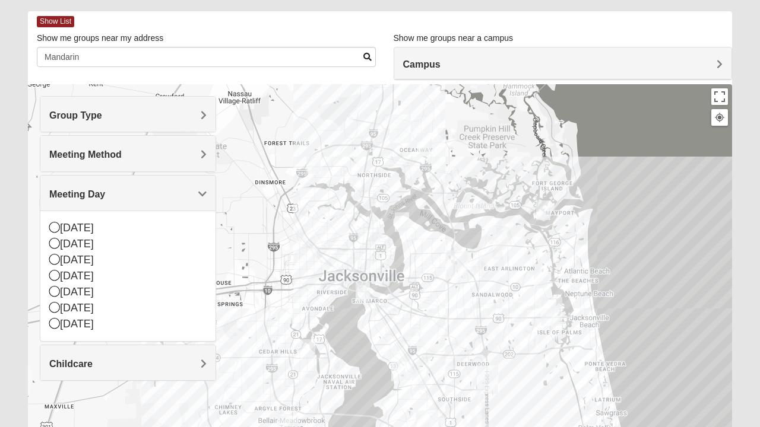
click at [121, 227] on div "[DATE]" at bounding box center [127, 228] width 157 height 16
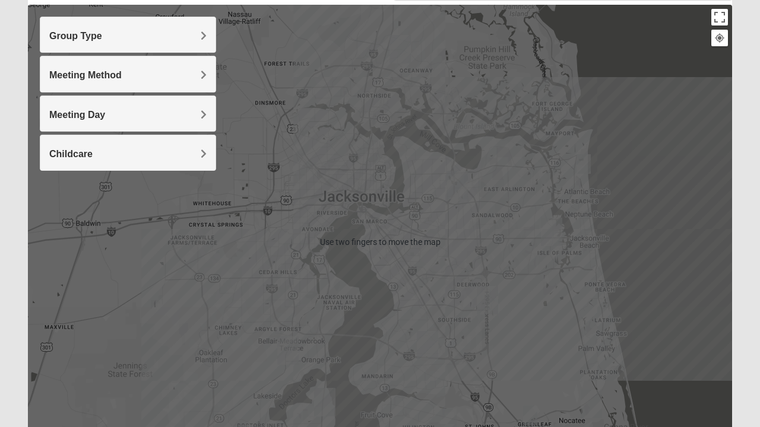
scroll to position [135, 0]
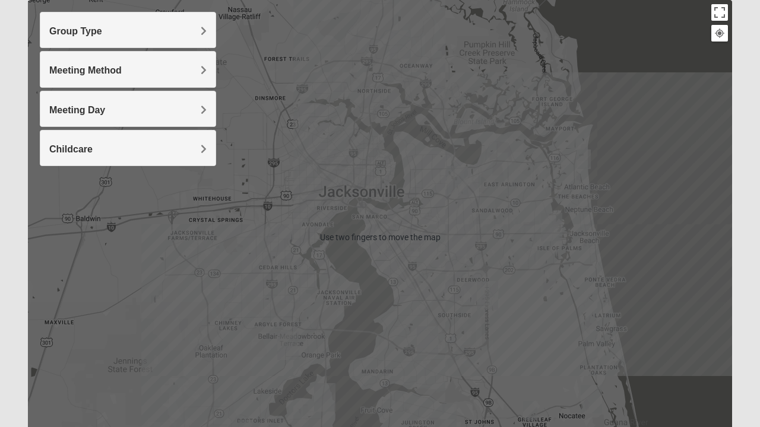
click at [180, 104] on h4 "Meeting Day" at bounding box center [127, 109] width 157 height 11
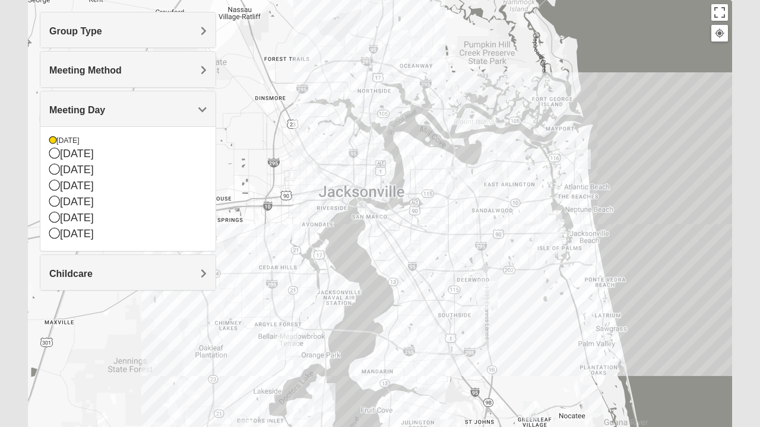
click at [255, 177] on div at bounding box center [380, 237] width 704 height 475
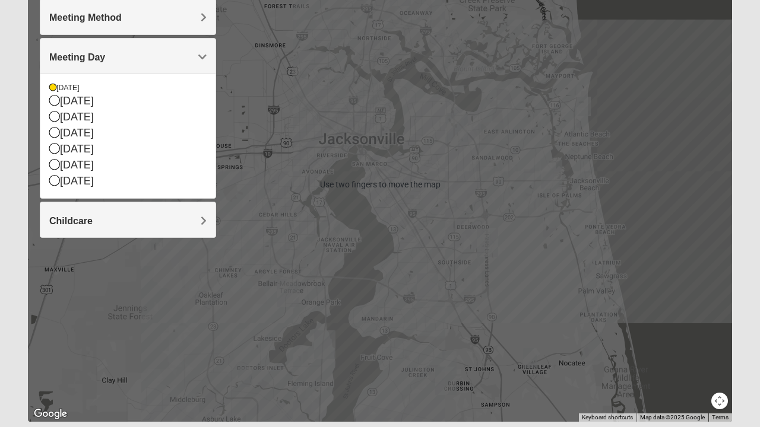
scroll to position [226, 0]
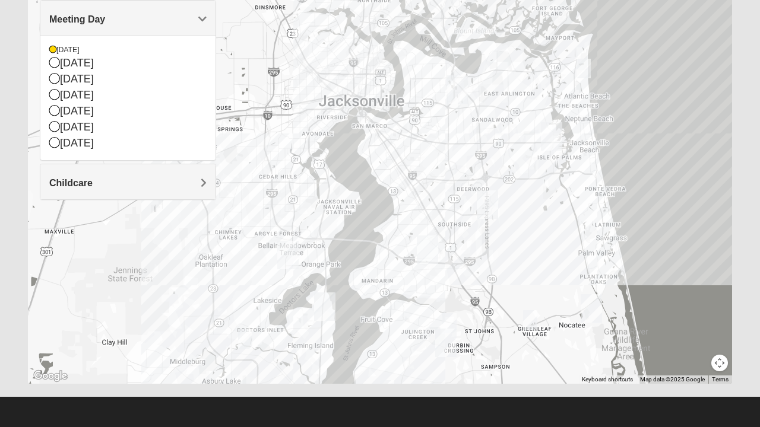
click at [246, 339] on img "Mixed Widergren 32043" at bounding box center [245, 339] width 24 height 29
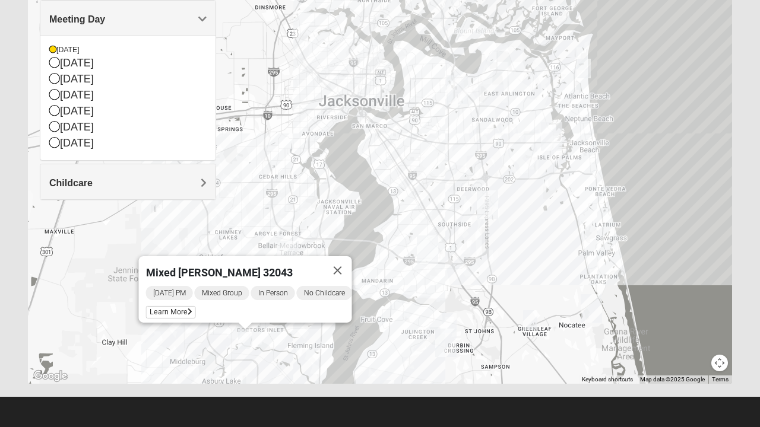
click at [347, 261] on button "Close" at bounding box center [337, 270] width 28 height 28
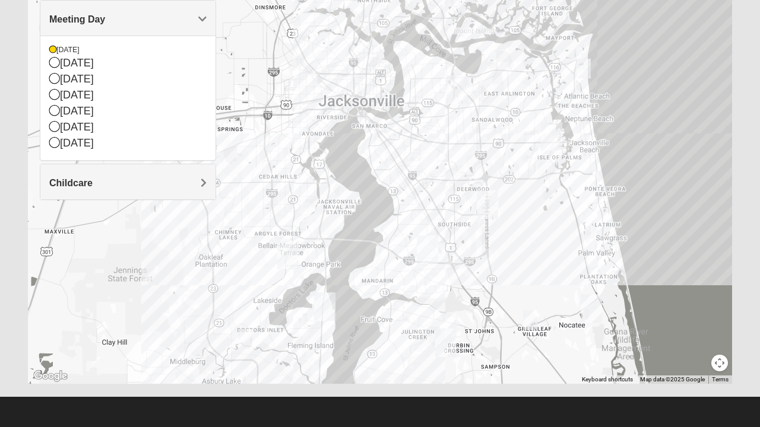
click at [451, 317] on img "Mixed Chung 32259" at bounding box center [449, 323] width 24 height 29
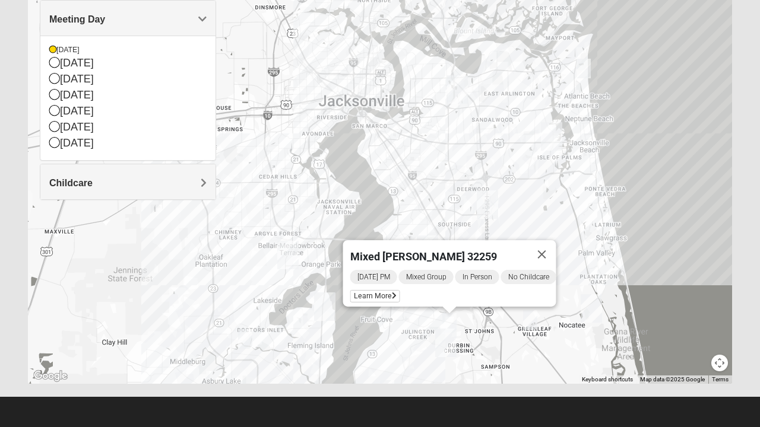
click at [548, 247] on button "Close" at bounding box center [542, 254] width 28 height 28
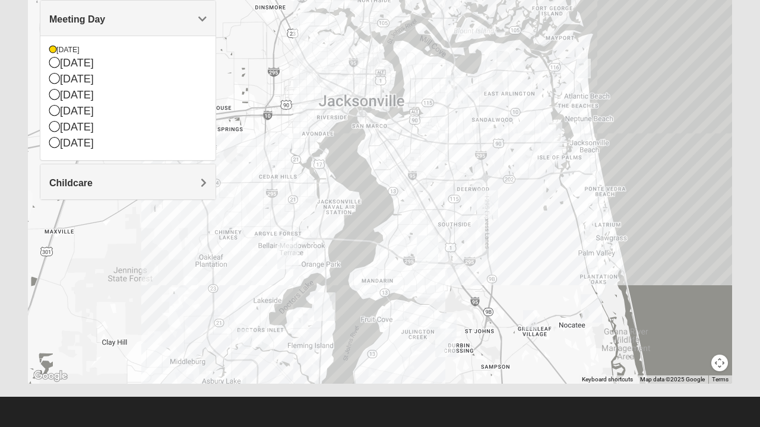
click at [530, 318] on img "Mixed Buckley 32081" at bounding box center [530, 320] width 24 height 29
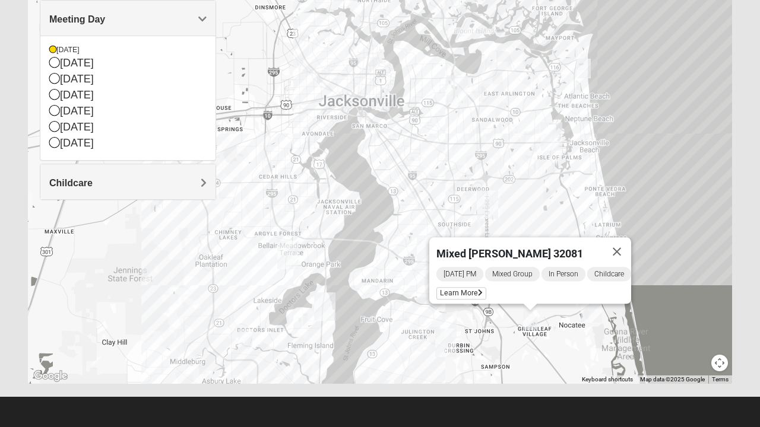
click at [466, 287] on span "Learn More" at bounding box center [461, 293] width 50 height 12
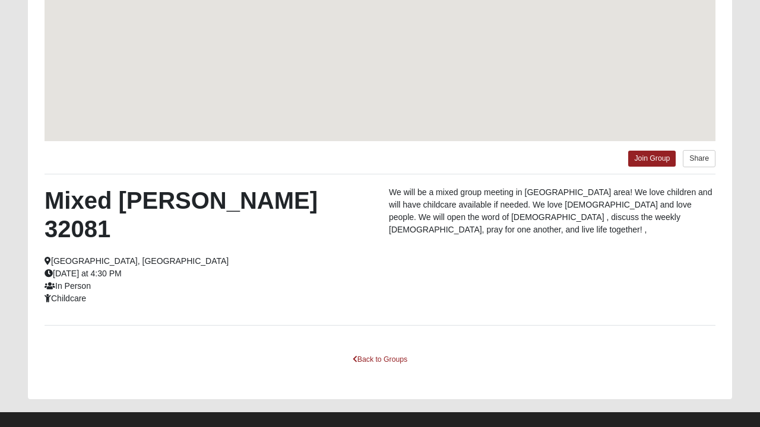
scroll to position [174, 0]
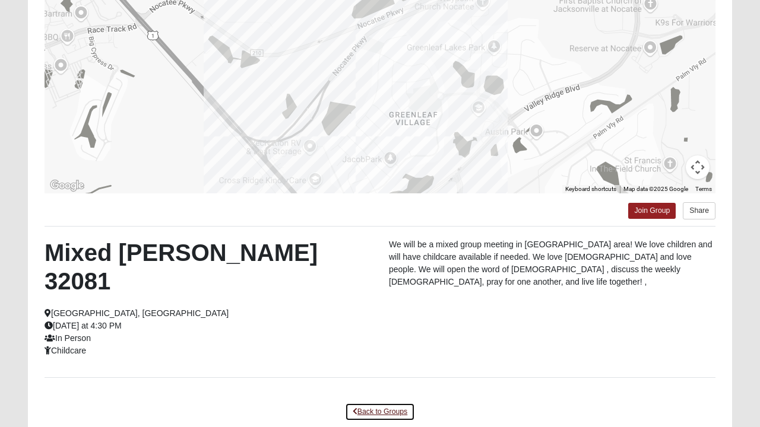
click at [373, 403] on link "Back to Groups" at bounding box center [380, 412] width 70 height 18
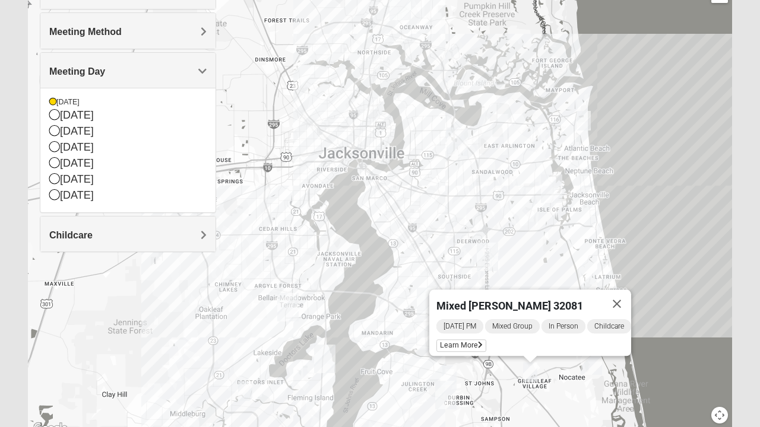
click at [621, 298] on button "Close" at bounding box center [616, 304] width 28 height 28
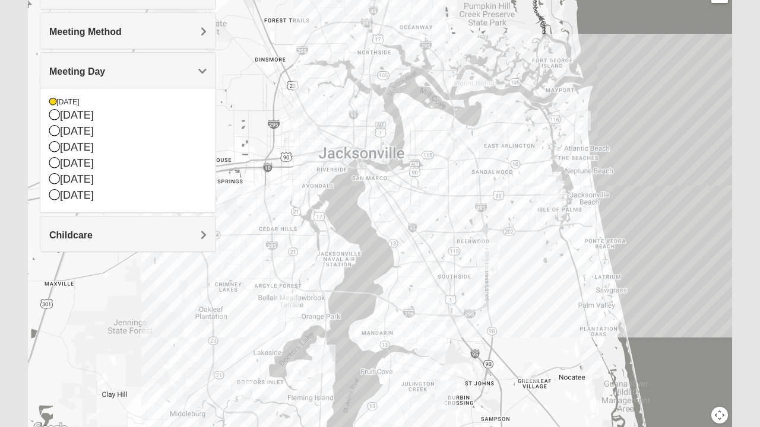
click at [578, 120] on img "Mixed Lammie 32233" at bounding box center [583, 120] width 24 height 29
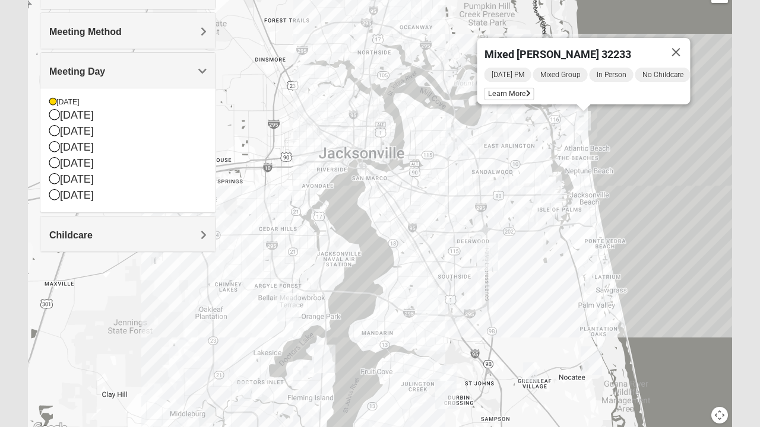
click at [503, 88] on span "Learn More" at bounding box center [509, 94] width 50 height 12
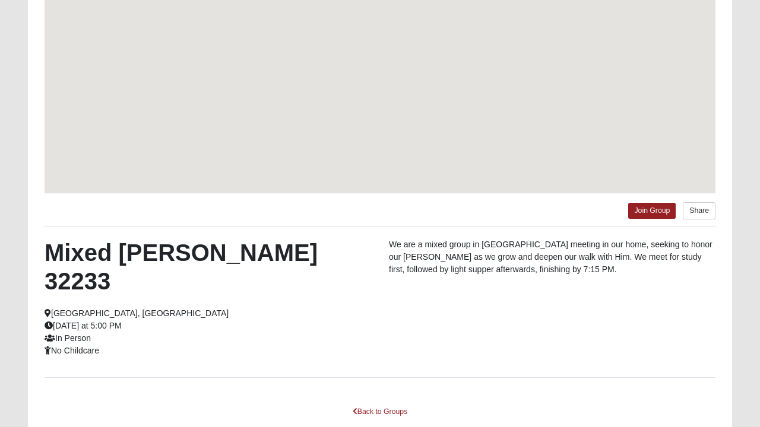
scroll to position [122, 0]
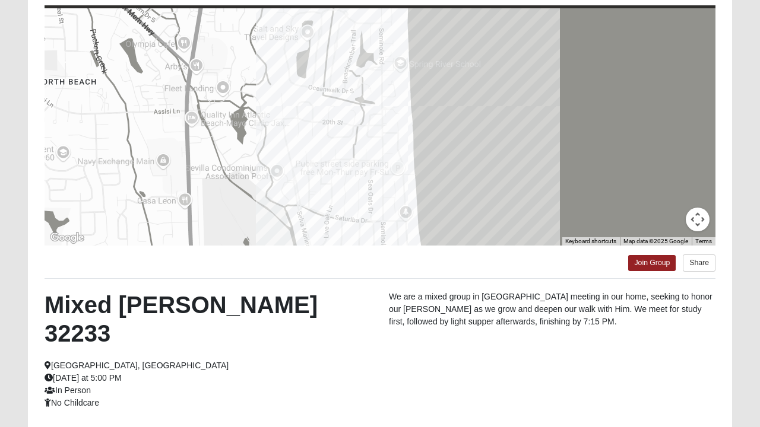
click at [486, 177] on div at bounding box center [380, 126] width 671 height 237
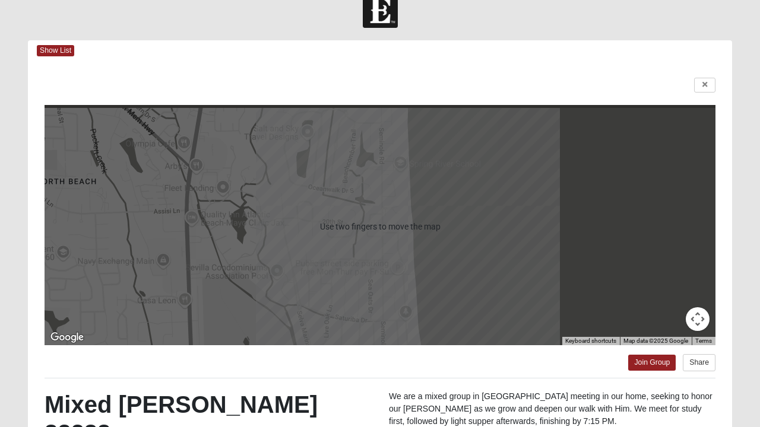
scroll to position [9, 0]
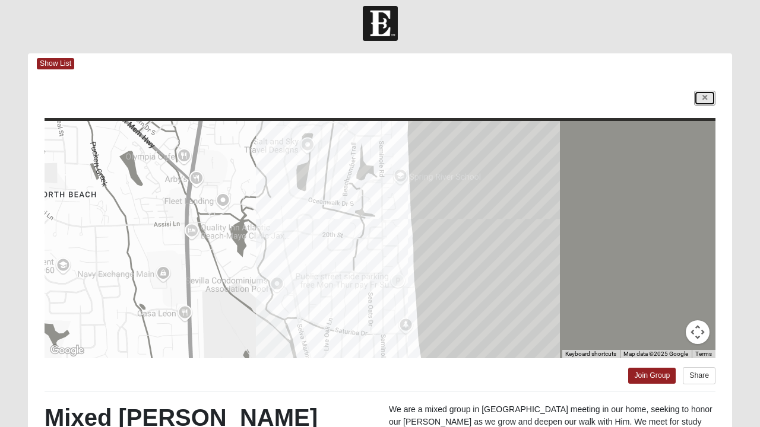
click at [706, 101] on icon at bounding box center [704, 97] width 5 height 7
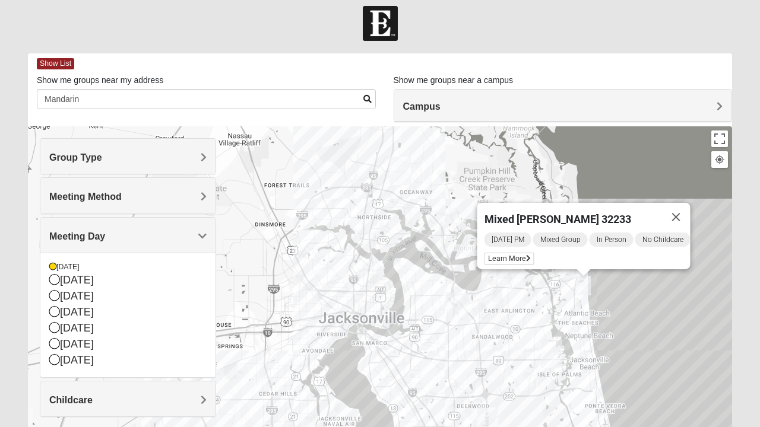
click at [682, 211] on button "Close" at bounding box center [676, 217] width 28 height 28
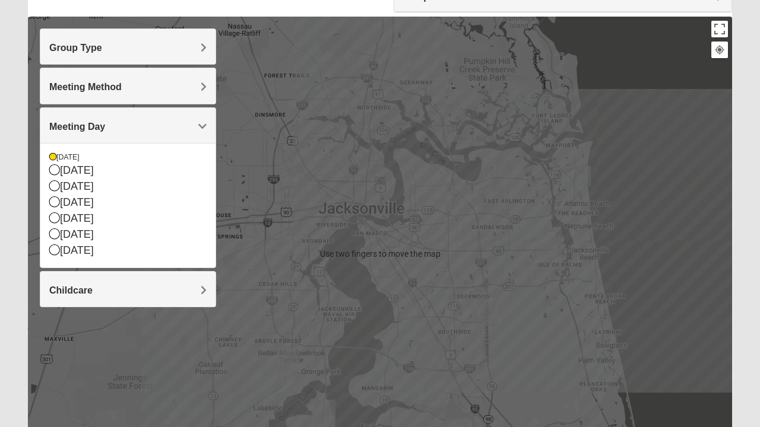
scroll to position [122, 0]
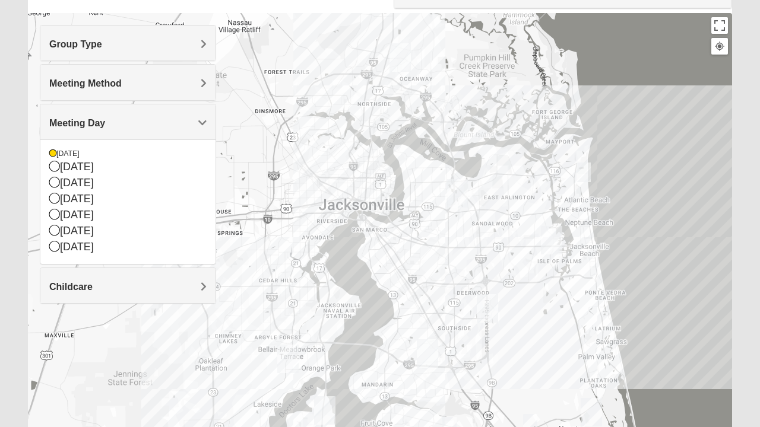
click at [259, 343] on div at bounding box center [380, 250] width 704 height 475
